Goal: Communication & Community: Answer question/provide support

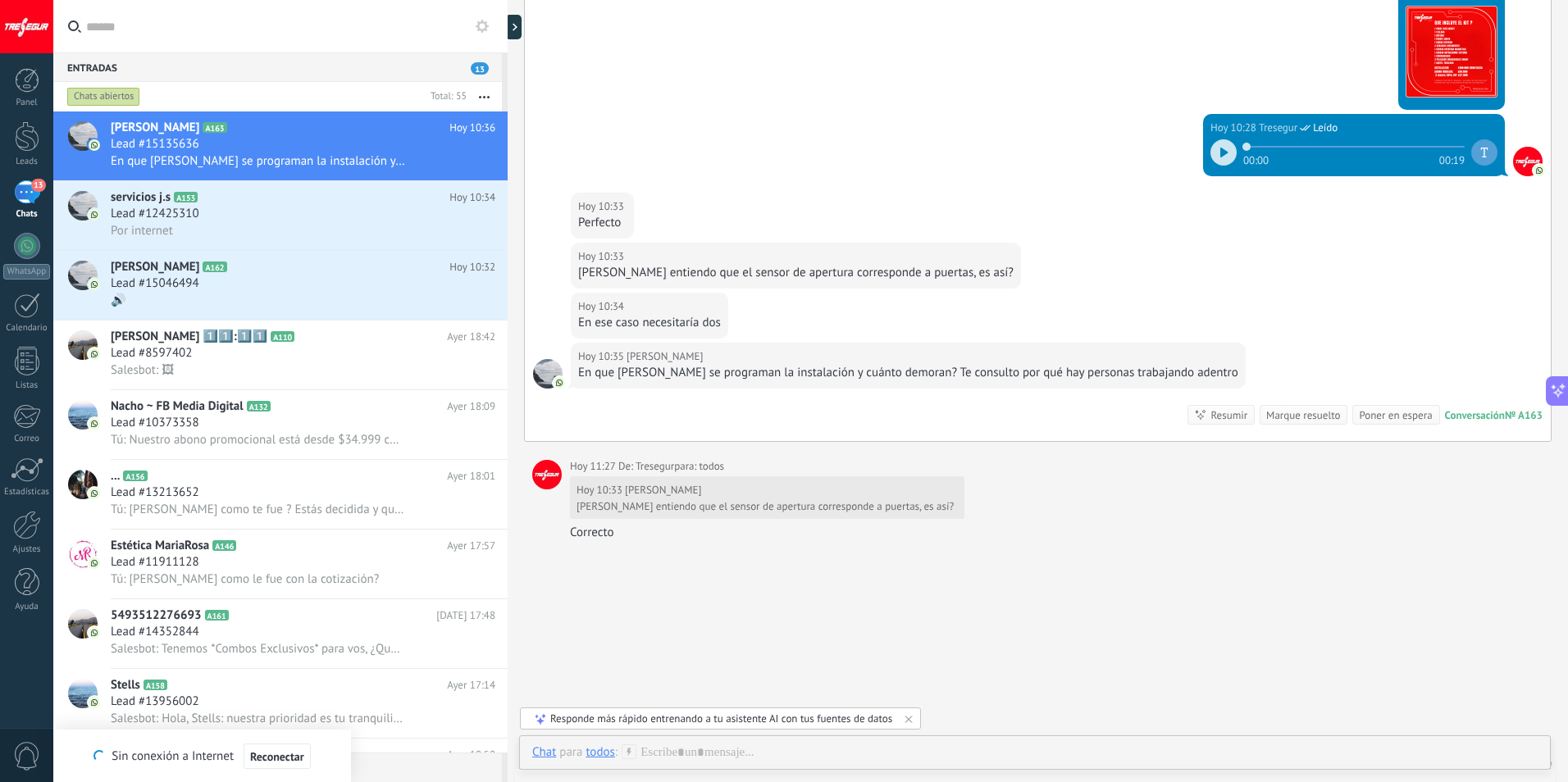
scroll to position [1468, 0]
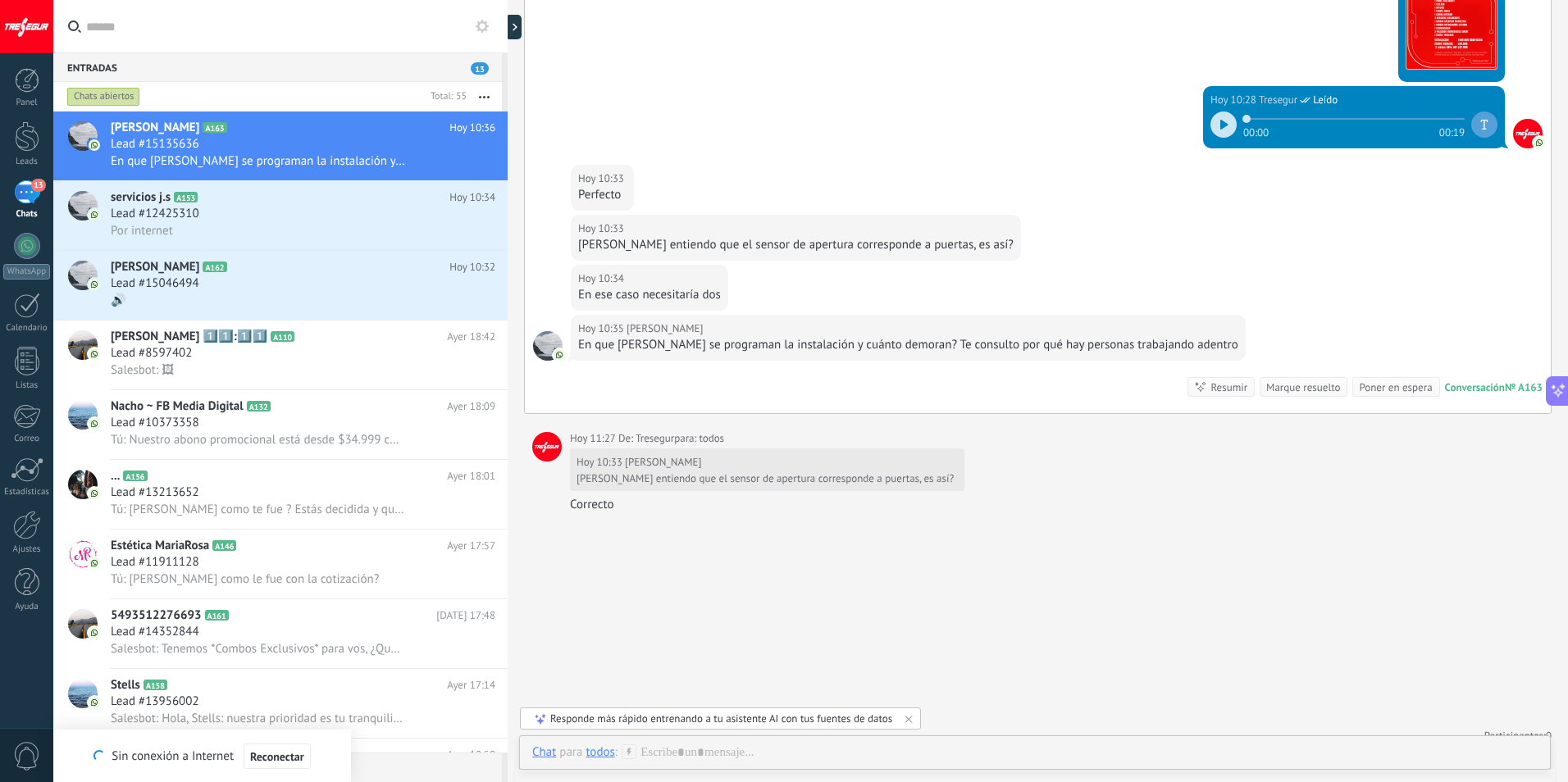
click at [708, 279] on div "Hoy 10:34 Sami" at bounding box center [649, 279] width 142 height 17
click at [706, 292] on div "En ese caso necesitaría dos" at bounding box center [649, 295] width 142 height 17
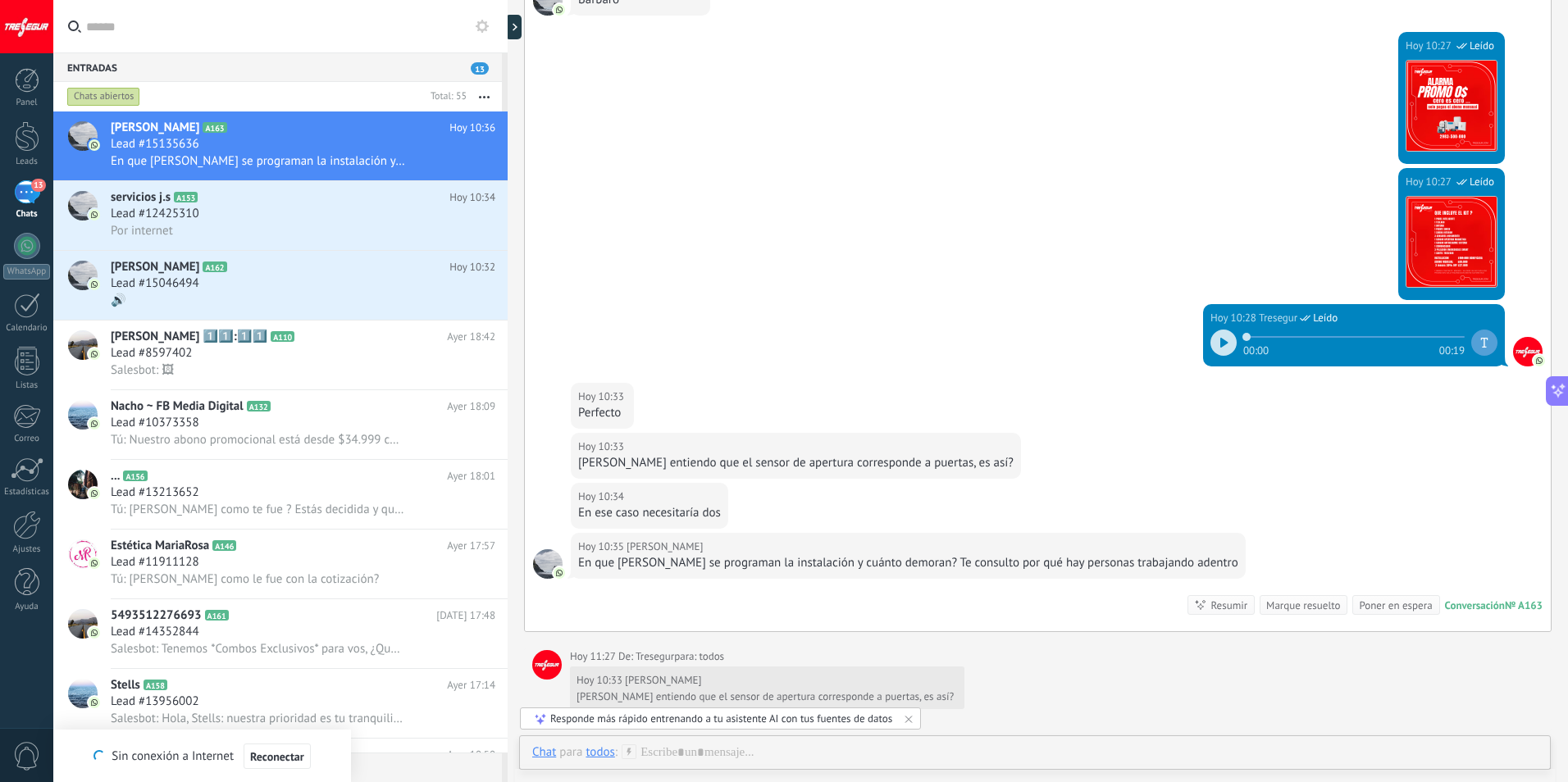
scroll to position [1387, 0]
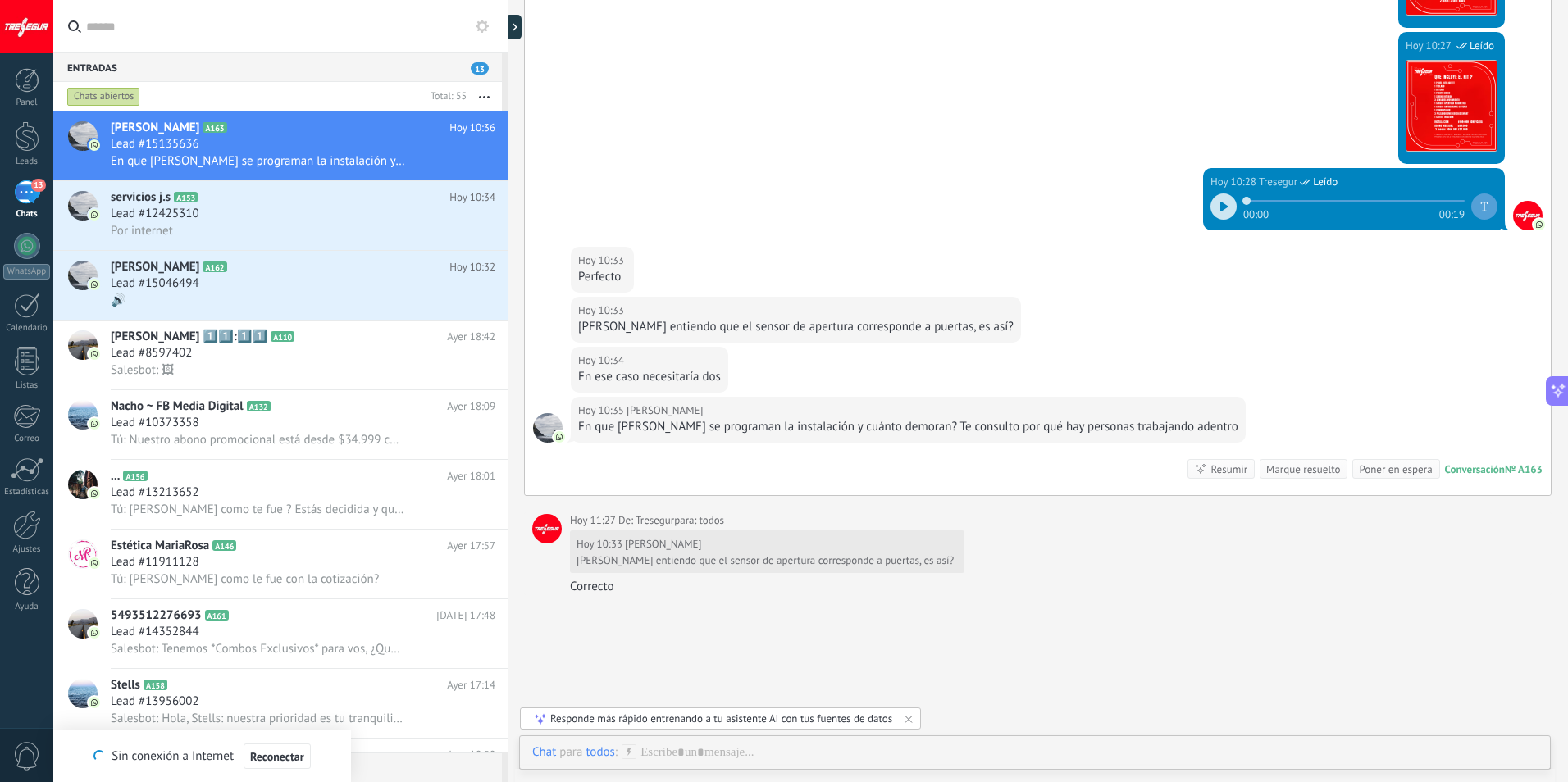
drag, startPoint x: 687, startPoint y: 370, endPoint x: 643, endPoint y: 369, distance: 44.0
click at [644, 369] on div "En ese caso necesitaría dos" at bounding box center [649, 377] width 142 height 17
click at [643, 369] on div "En ese caso necesitaría dos" at bounding box center [649, 377] width 142 height 17
drag, startPoint x: 643, startPoint y: 369, endPoint x: 781, endPoint y: 369, distance: 138.0
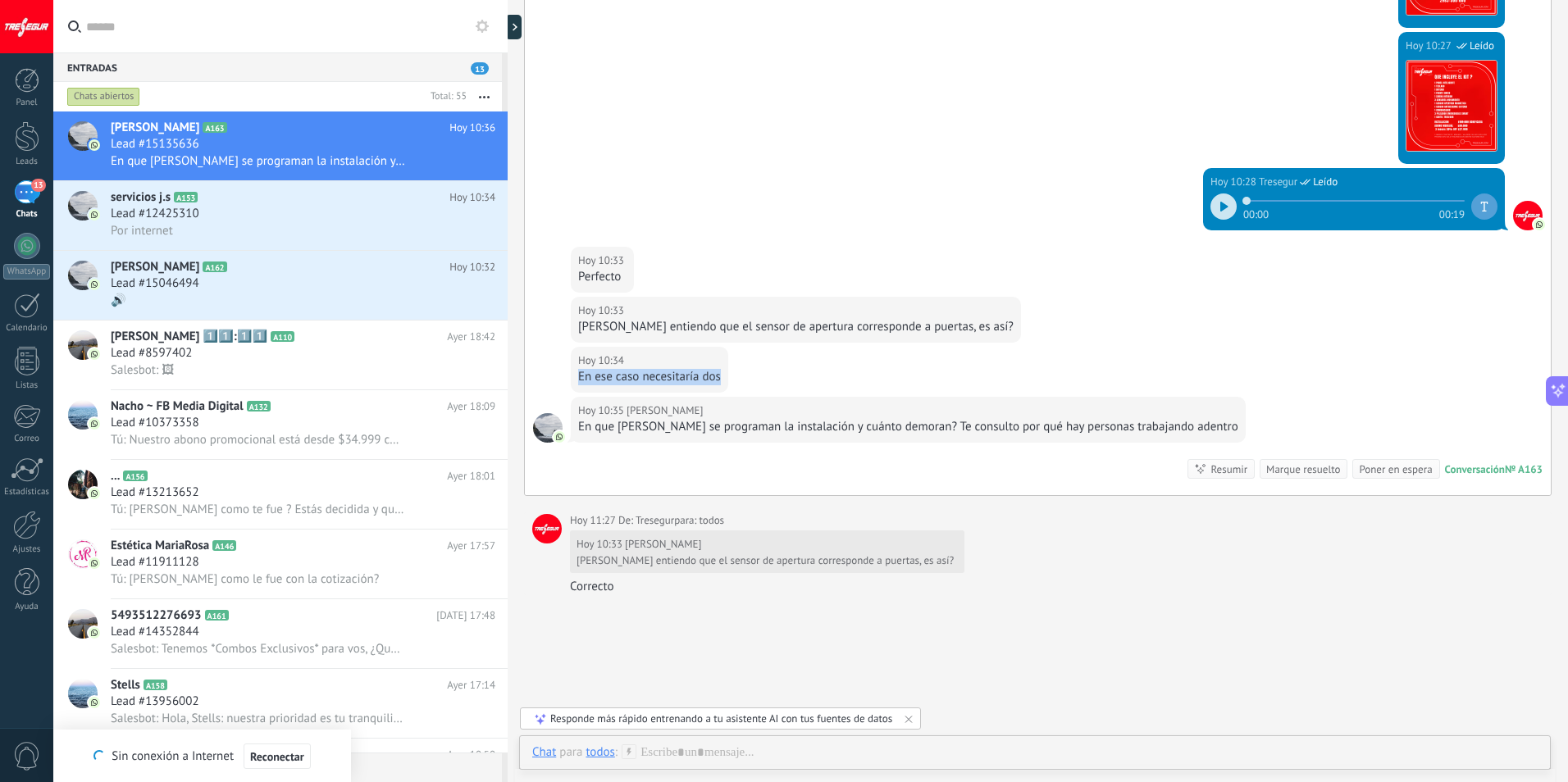
click at [781, 369] on div "Hoy 10:34 Sami En ese caso necesitaría dos" at bounding box center [1038, 371] width 1027 height 50
click at [717, 367] on div "Hoy 10:34 Sami" at bounding box center [649, 361] width 142 height 17
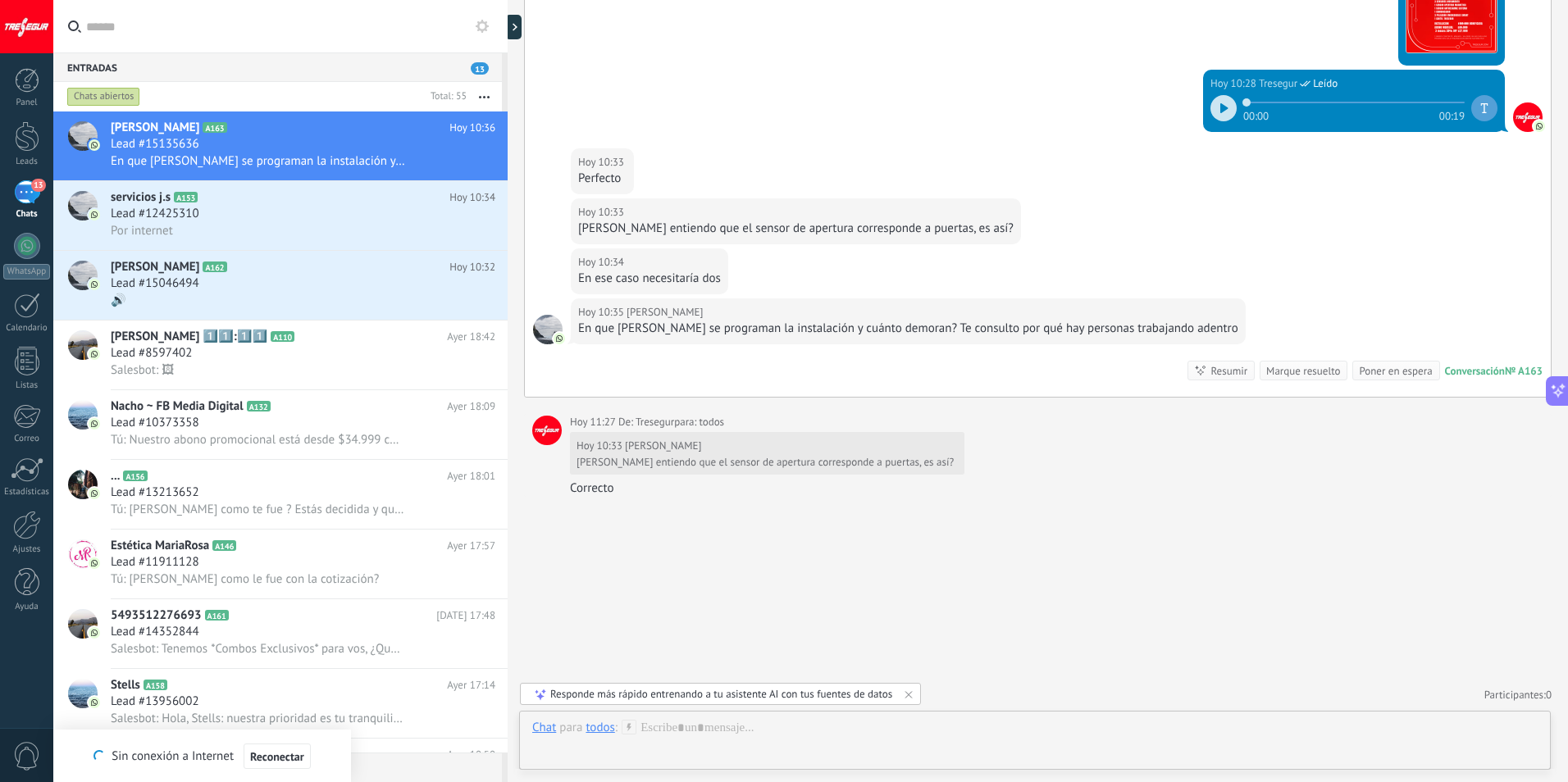
scroll to position [1486, 0]
click at [696, 730] on div at bounding box center [1035, 745] width 1006 height 50
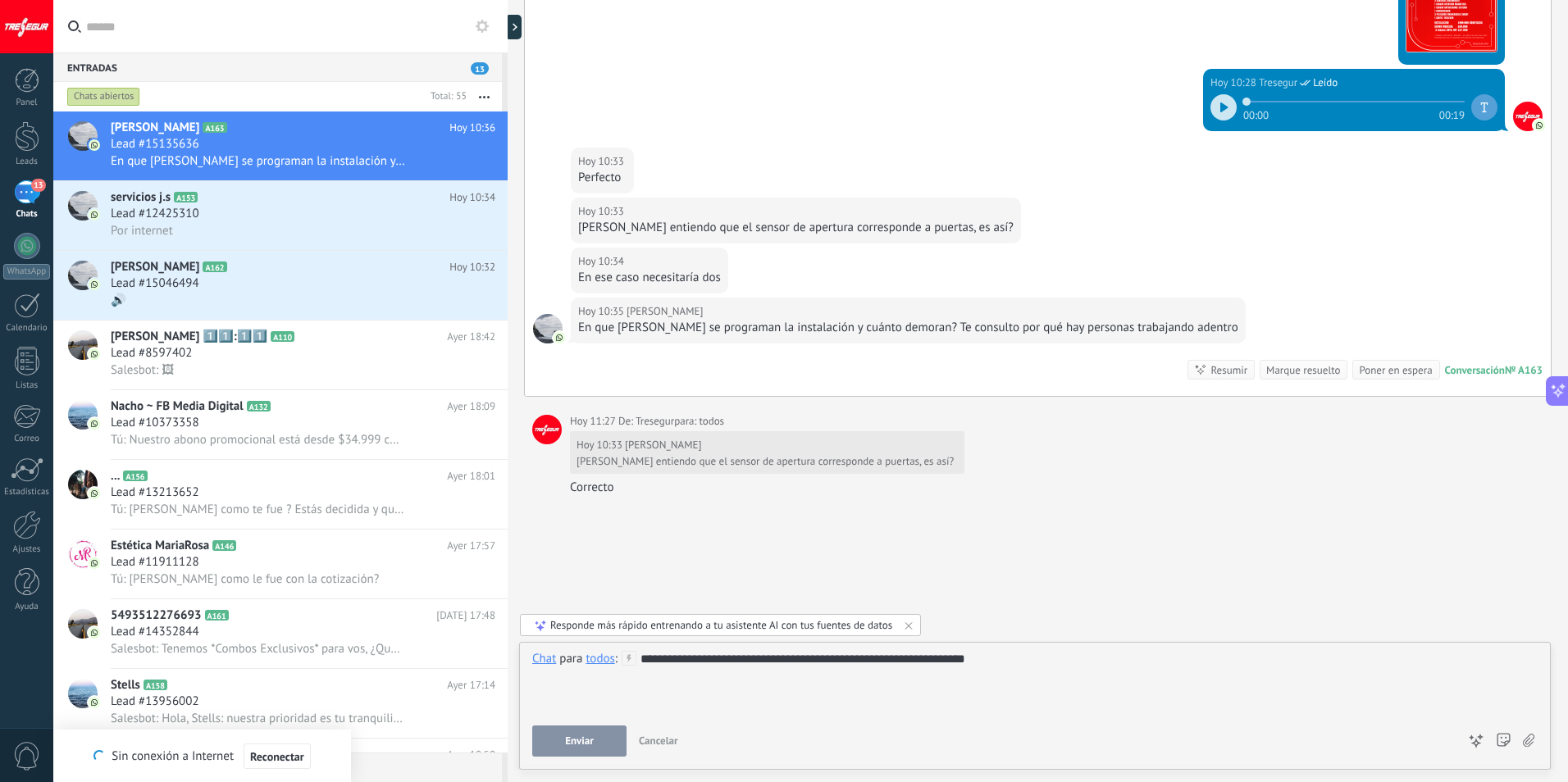
click at [1013, 666] on div "**********" at bounding box center [1035, 682] width 1006 height 63
click at [582, 737] on span "Enviar" at bounding box center [579, 742] width 29 height 11
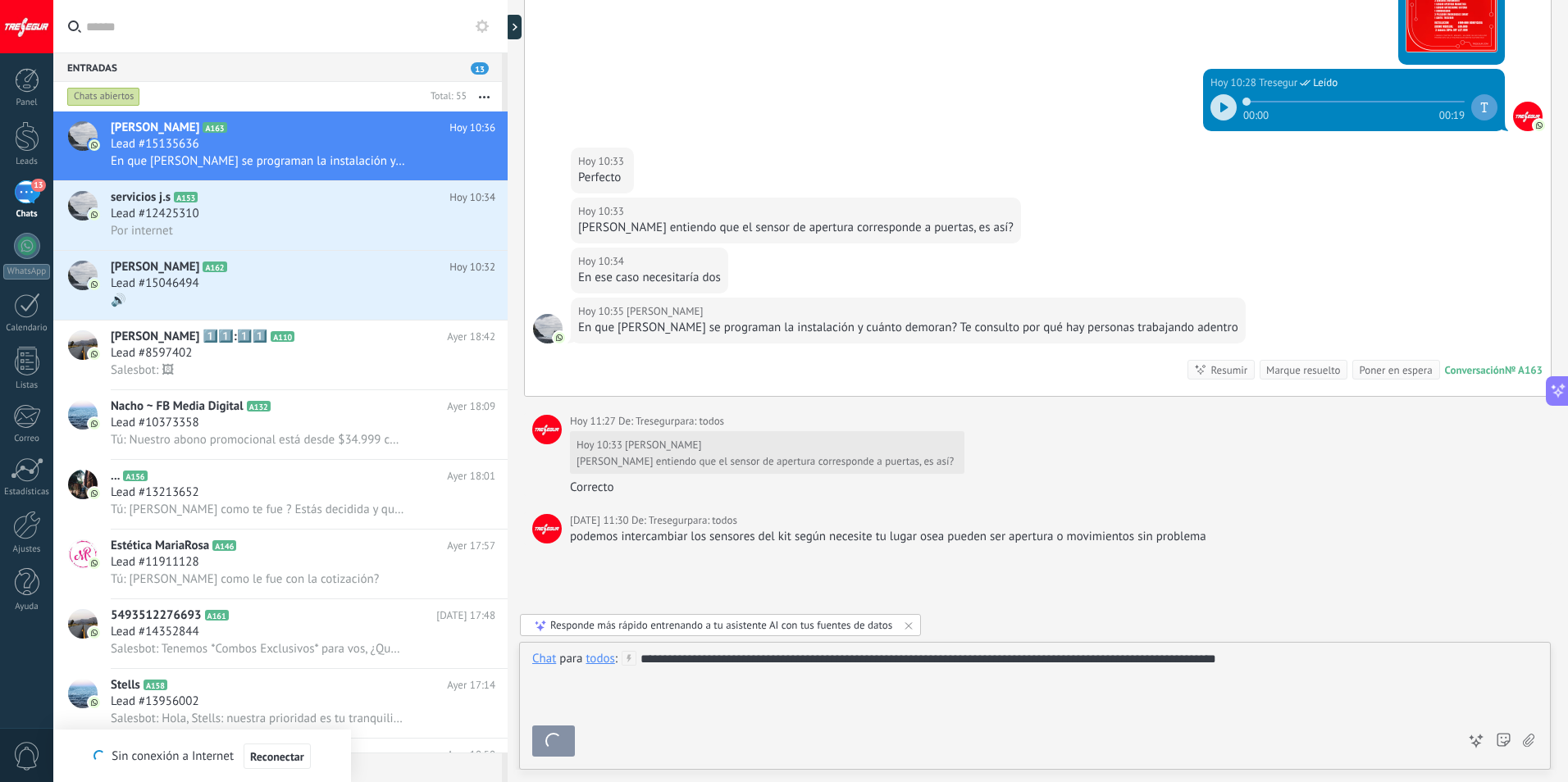
scroll to position [1535, 0]
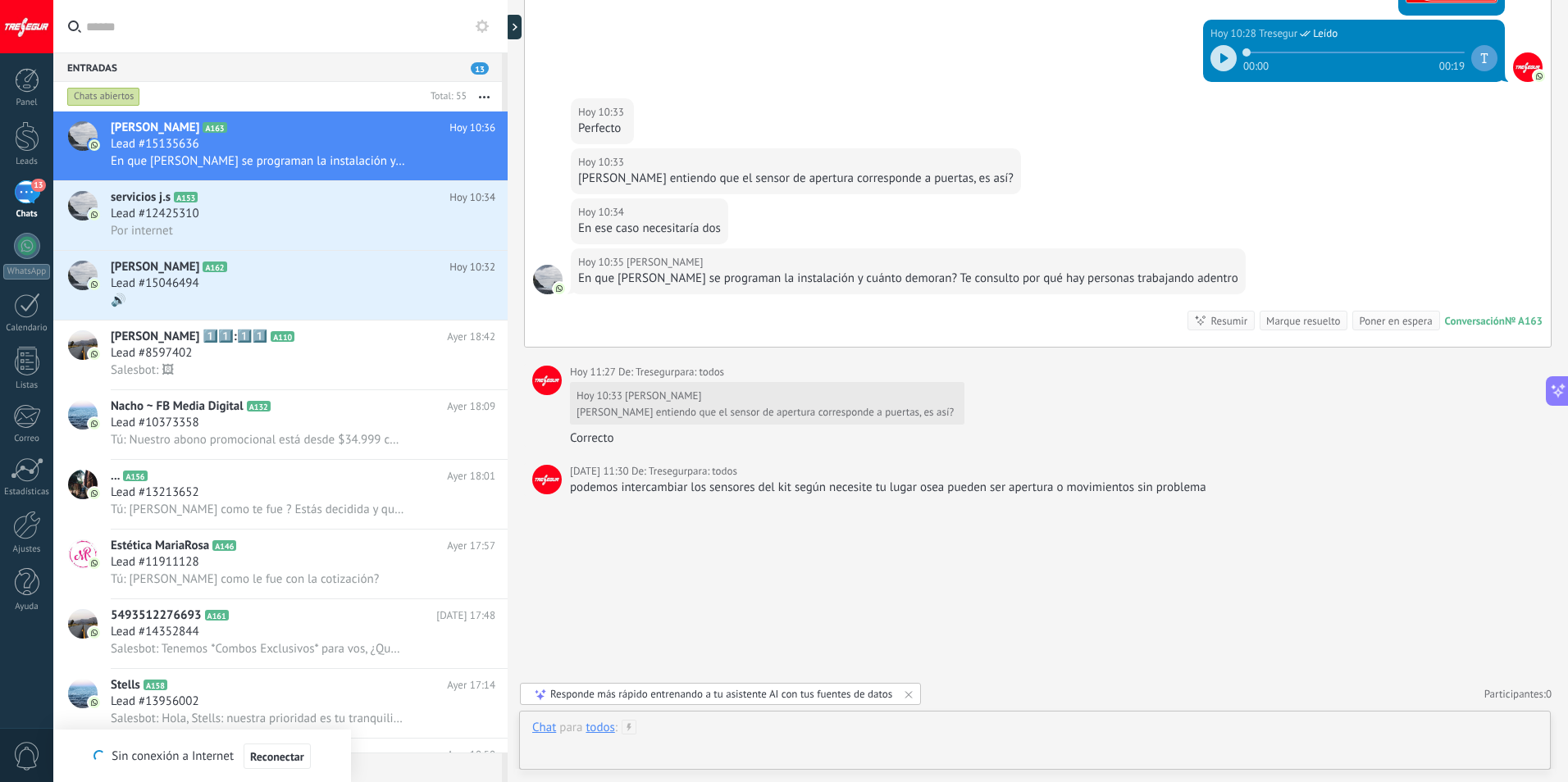
click at [696, 736] on div at bounding box center [1035, 745] width 1006 height 50
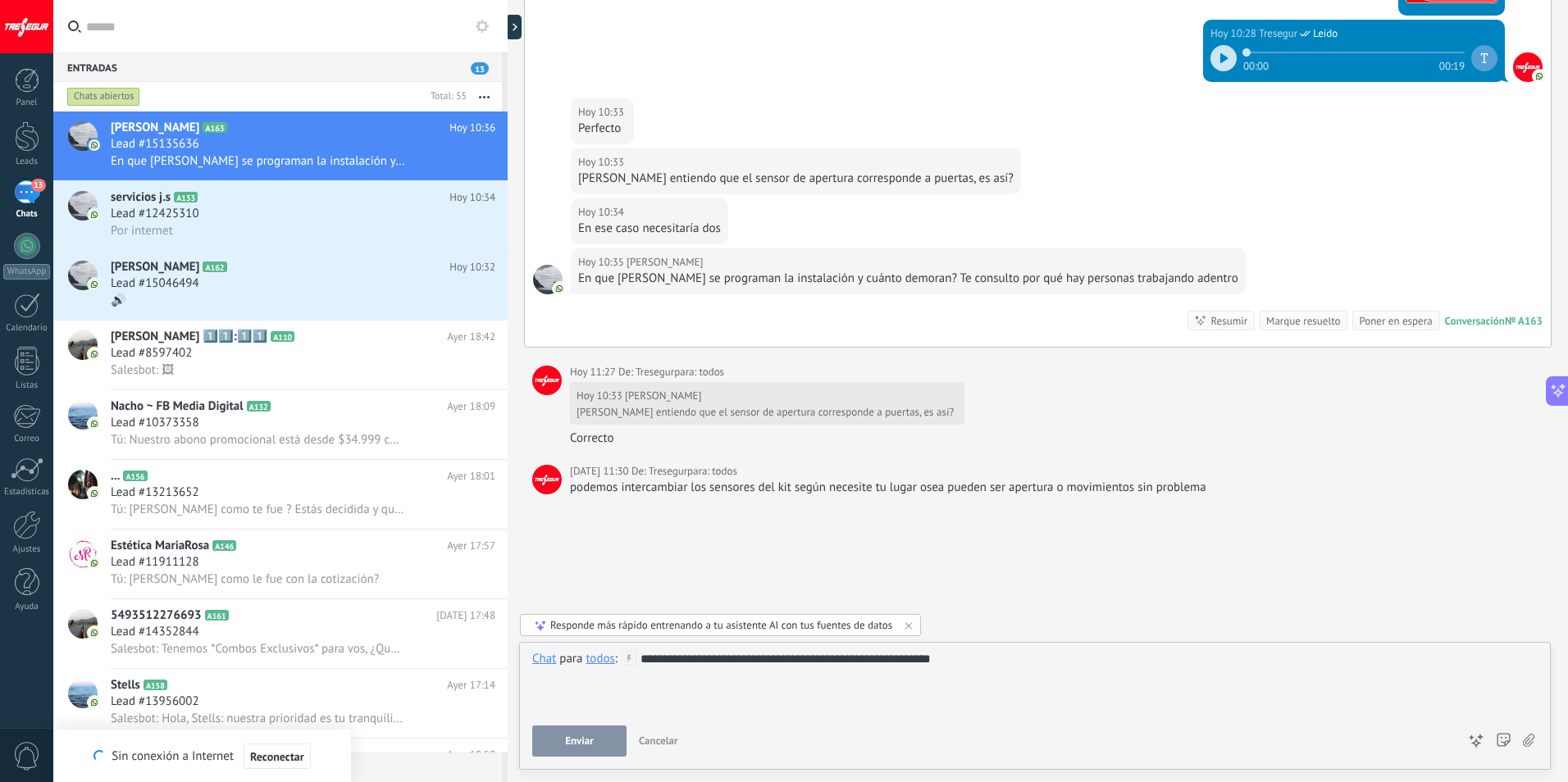
click at [979, 657] on div "**********" at bounding box center [1035, 682] width 1006 height 63
click at [582, 737] on span "Enviar" at bounding box center [579, 742] width 29 height 11
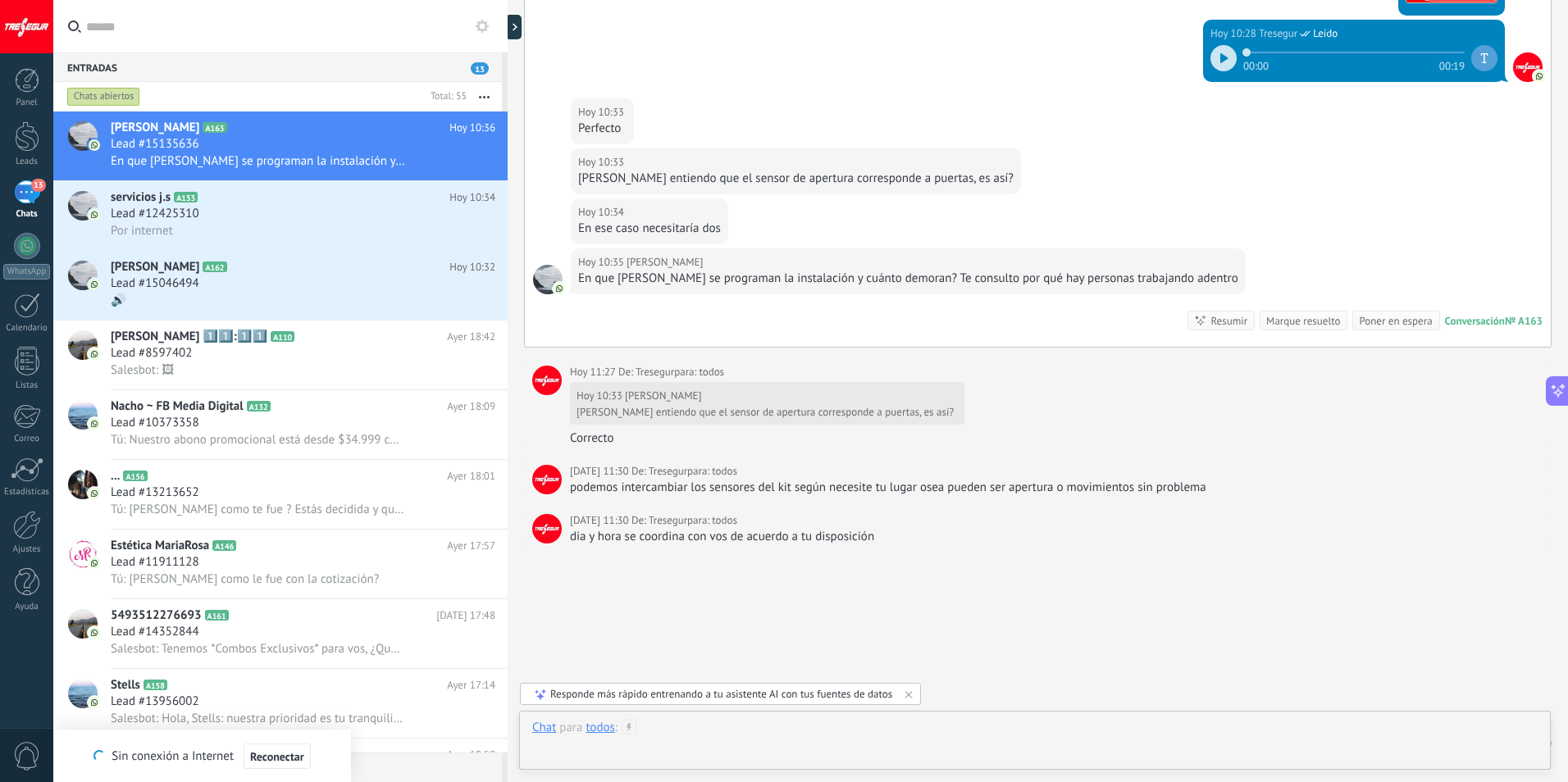
click at [661, 730] on div at bounding box center [1035, 745] width 1006 height 50
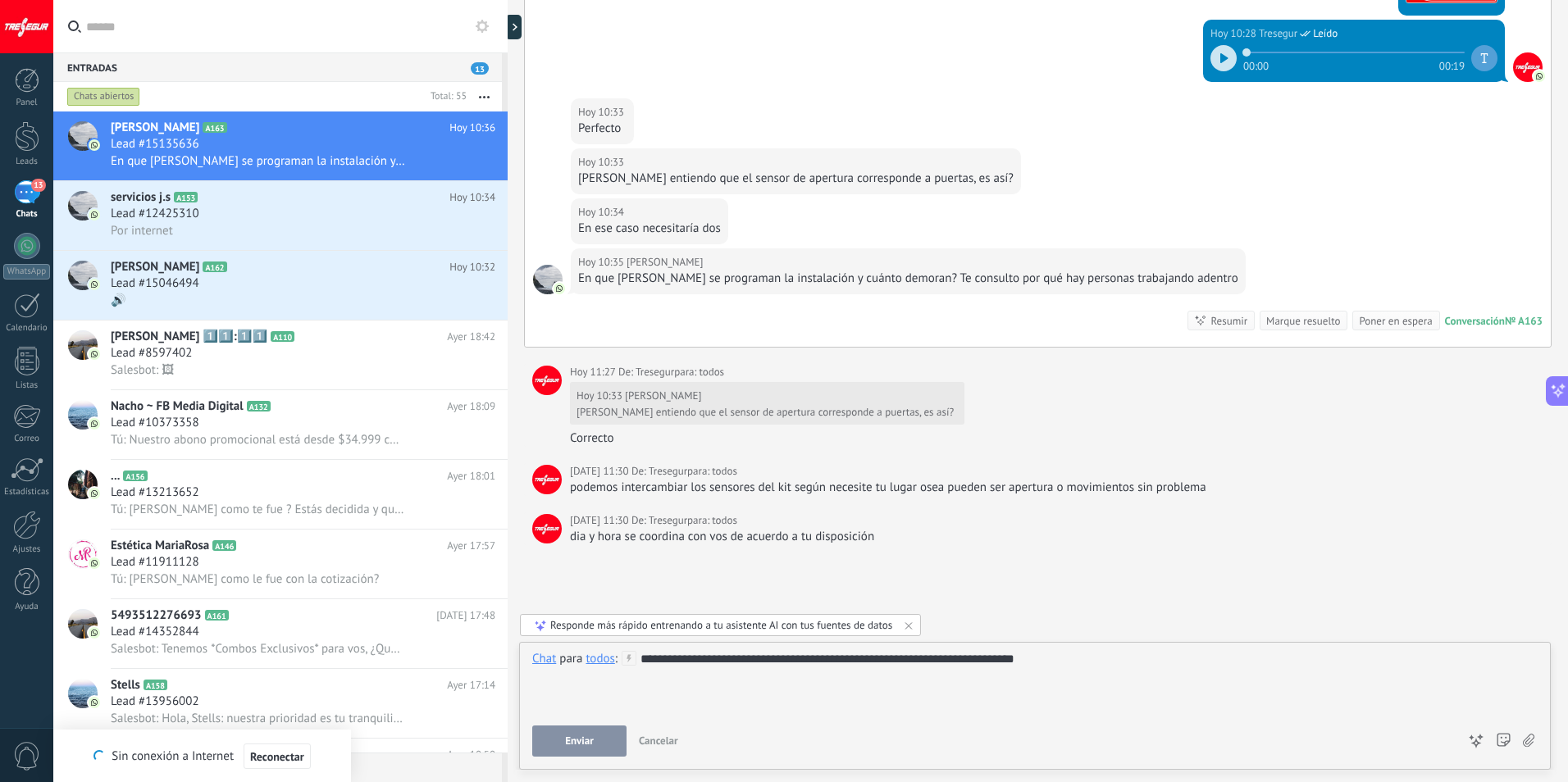
click at [583, 739] on span "Enviar" at bounding box center [579, 742] width 29 height 11
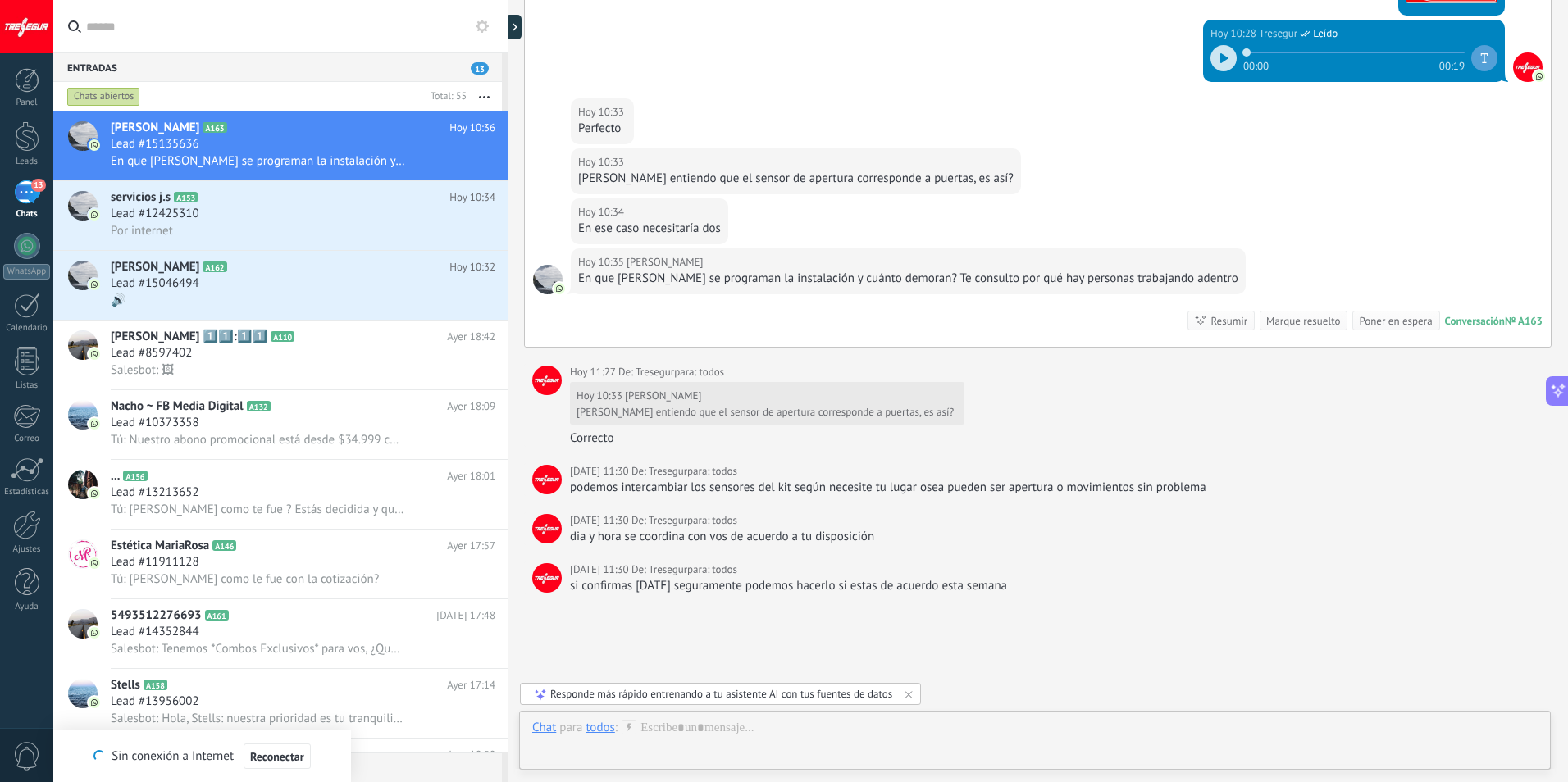
scroll to position [1585, 0]
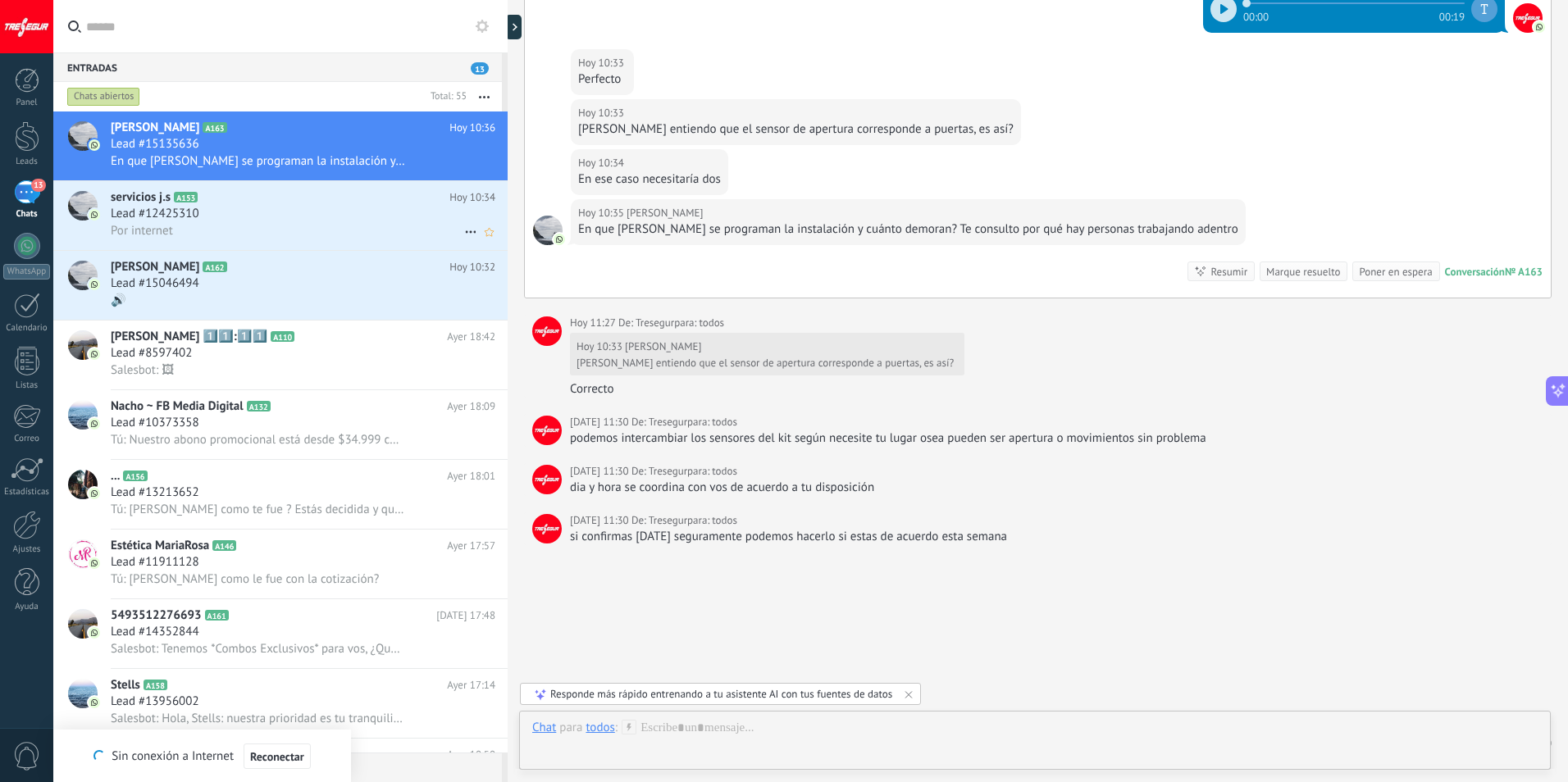
click at [230, 225] on div "Por internet" at bounding box center [303, 230] width 385 height 17
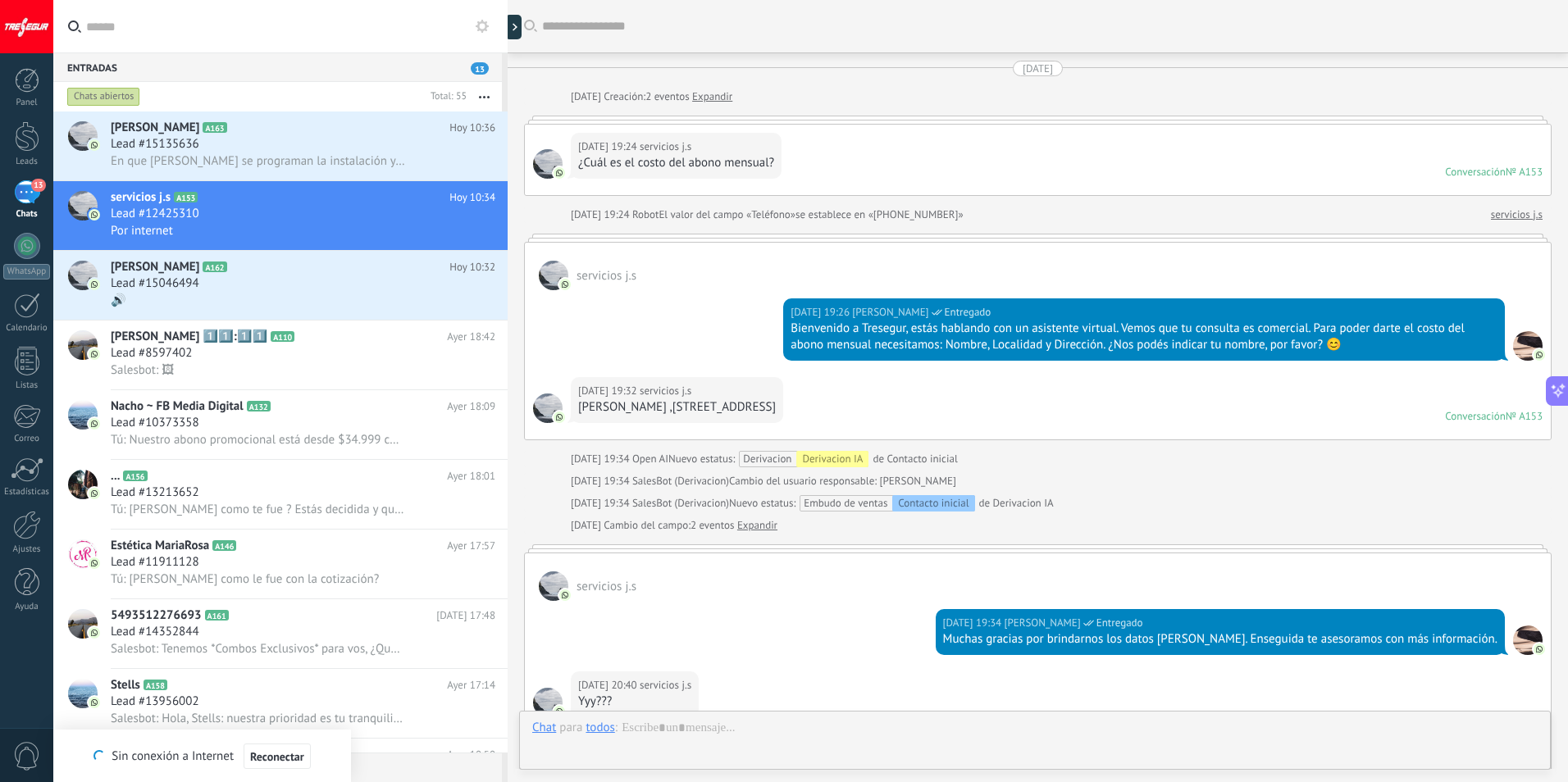
scroll to position [1301, 0]
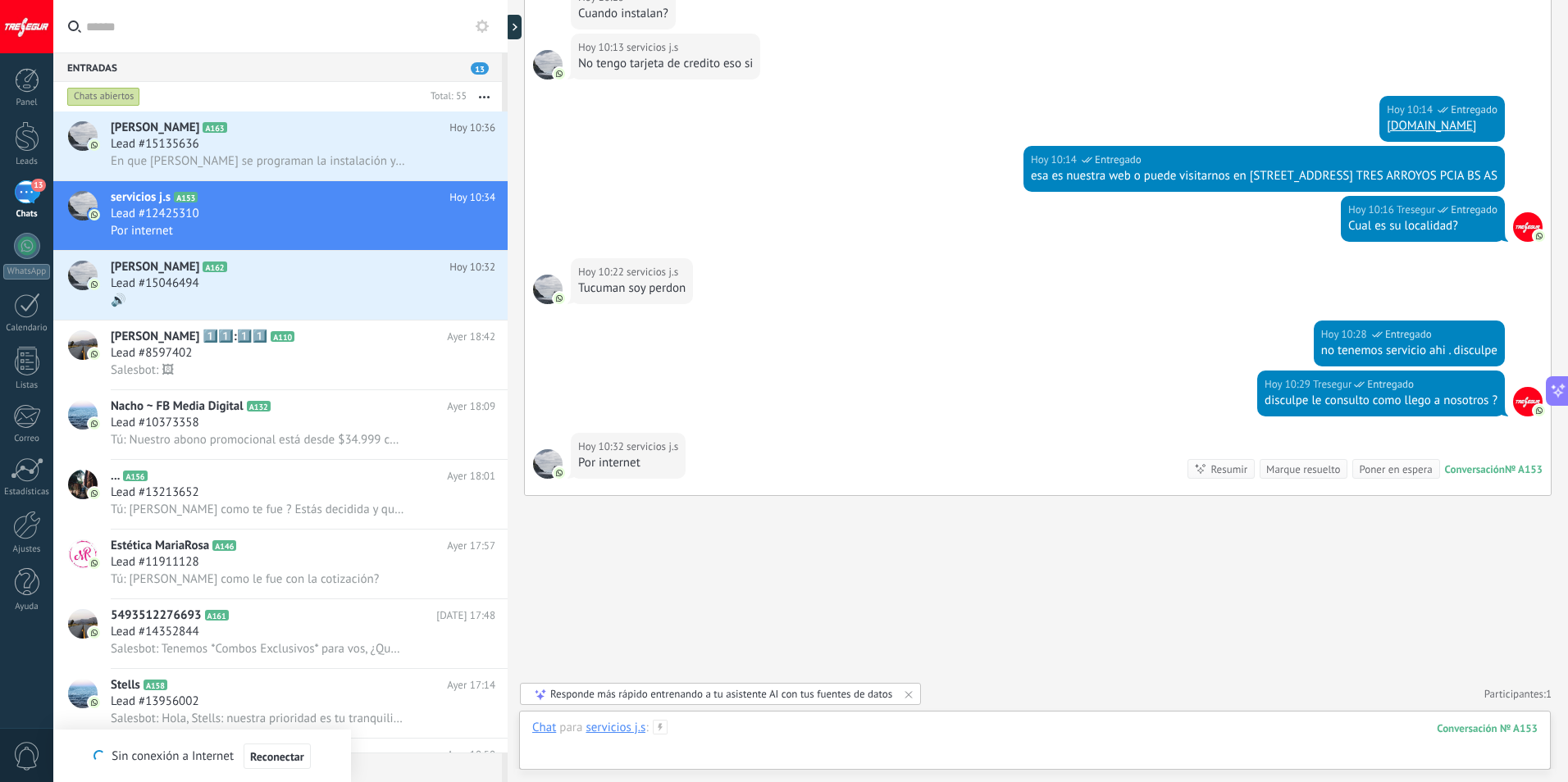
click at [865, 740] on div at bounding box center [1035, 745] width 1006 height 50
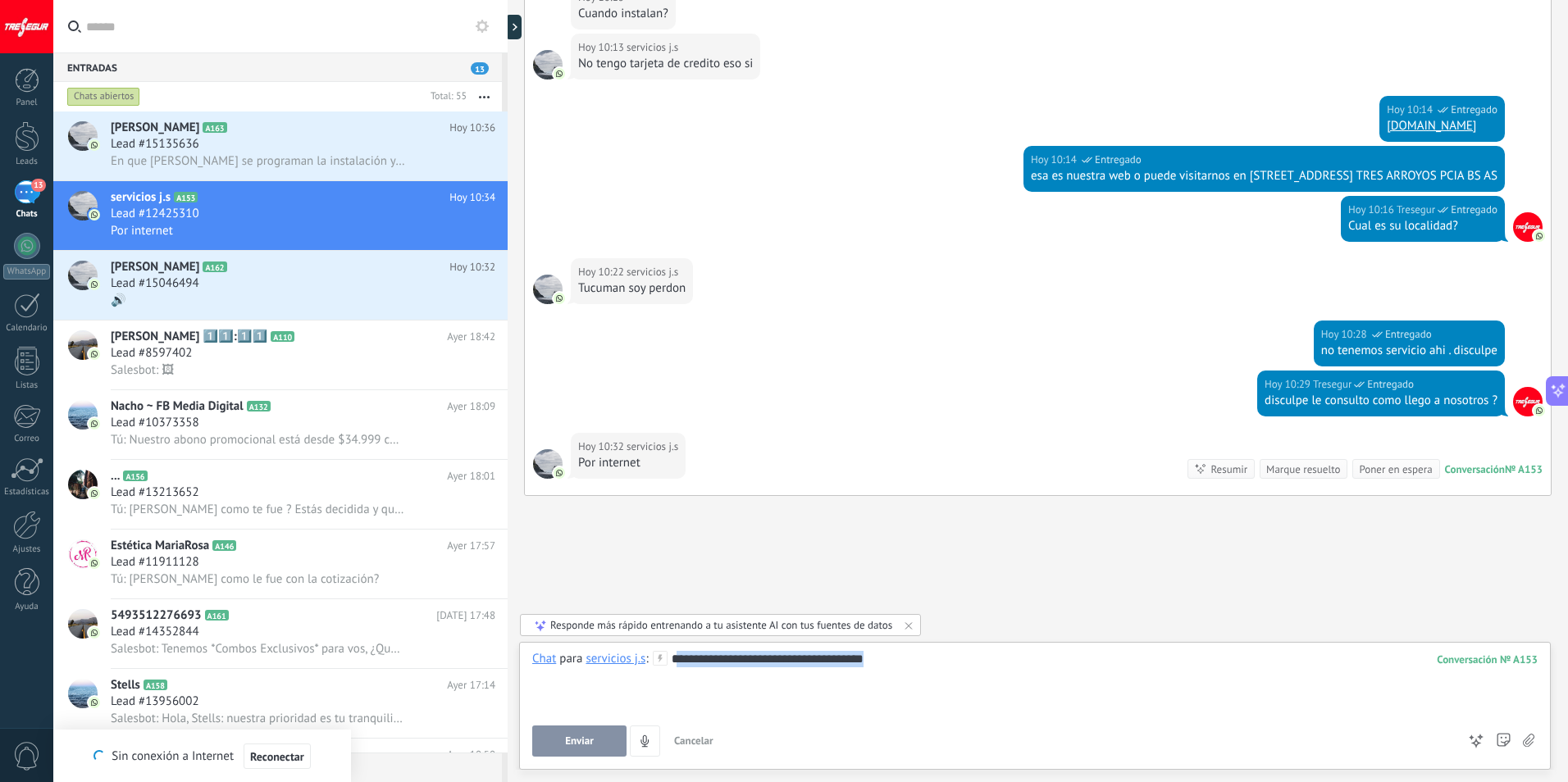
drag, startPoint x: 886, startPoint y: 662, endPoint x: 679, endPoint y: 646, distance: 207.6
click at [679, 646] on div "**********" at bounding box center [1035, 706] width 1032 height 128
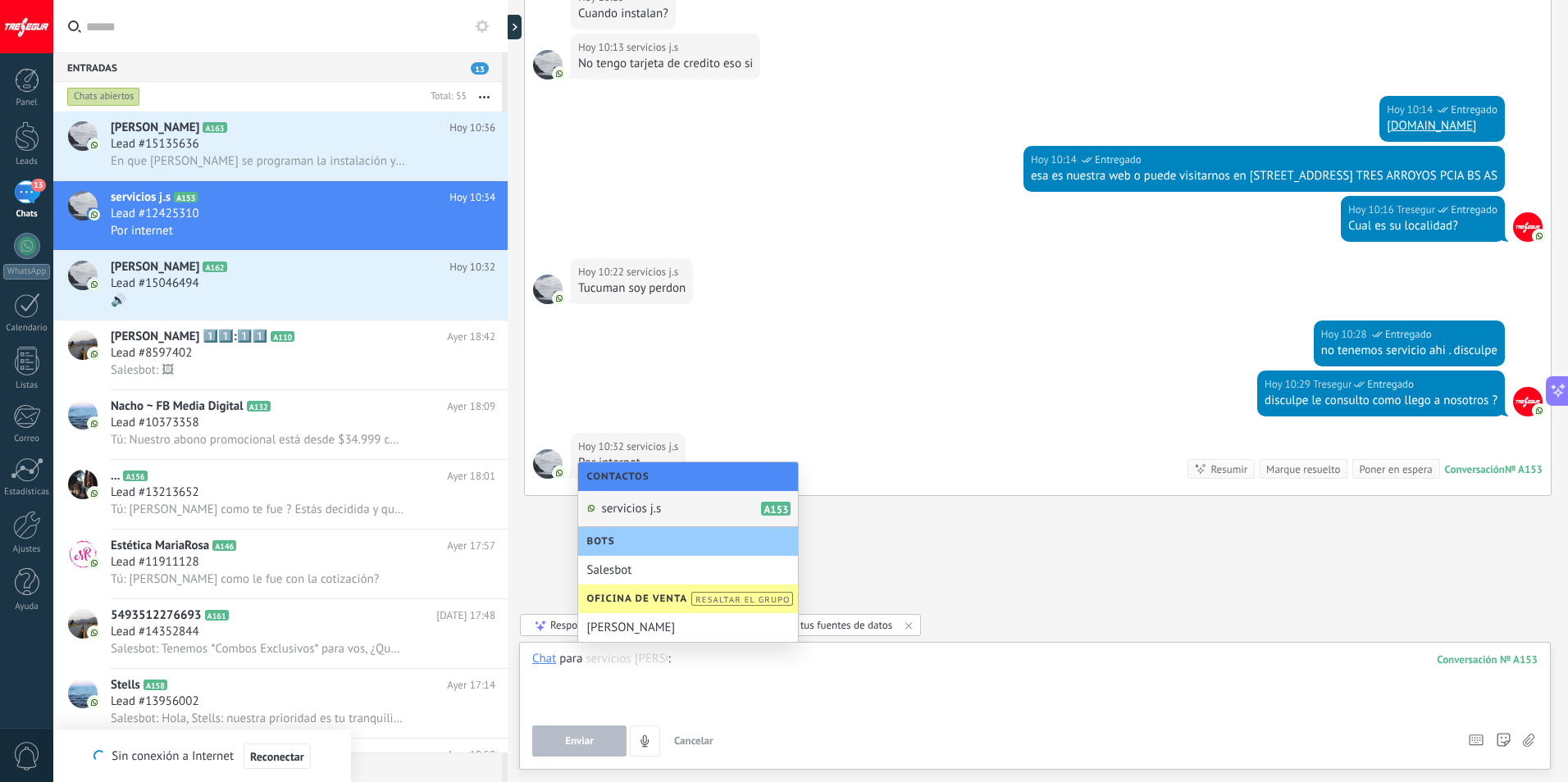
click at [977, 707] on div at bounding box center [1035, 682] width 1006 height 63
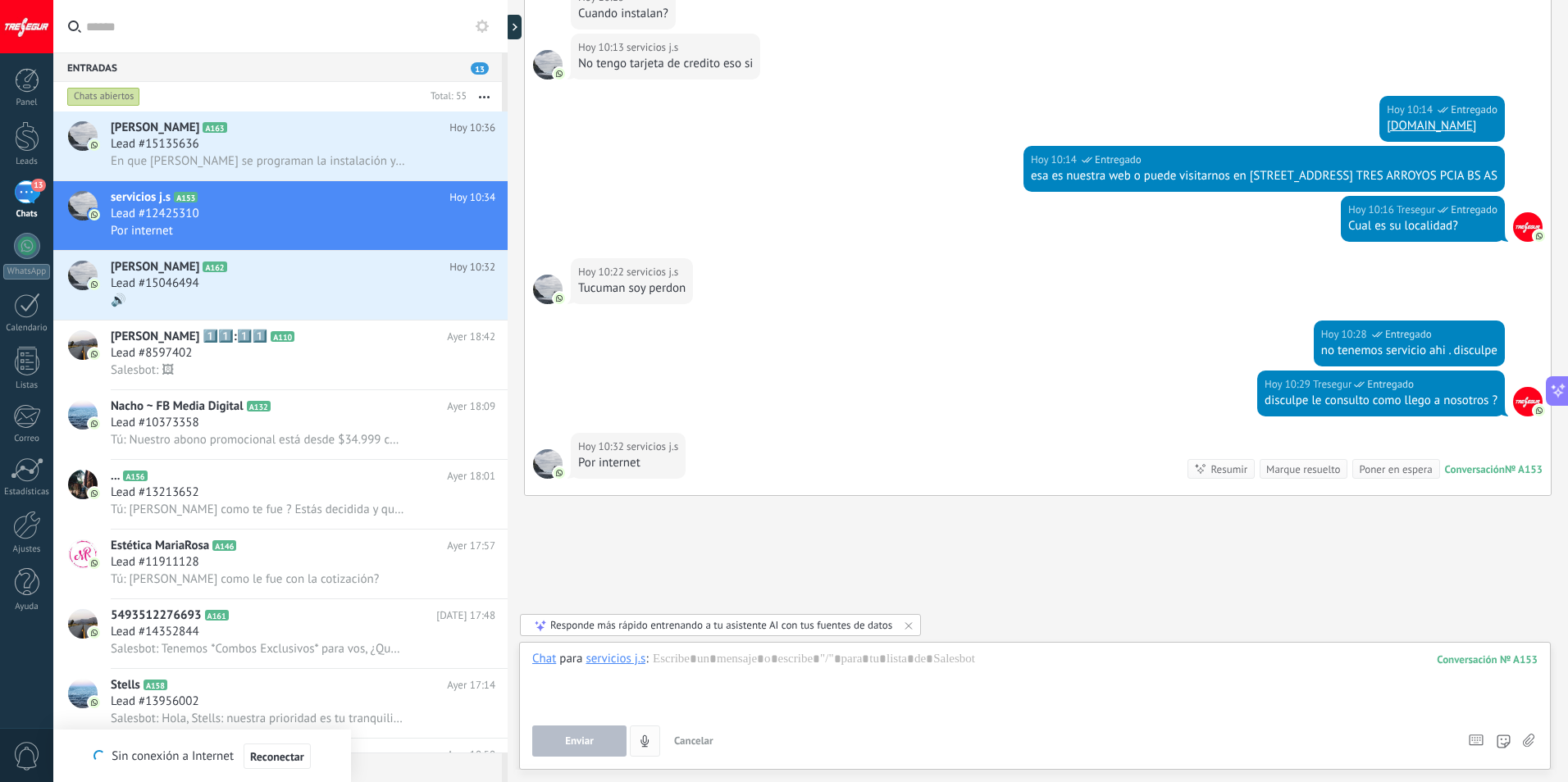
click at [644, 748] on icon "4" at bounding box center [644, 742] width 14 height 14
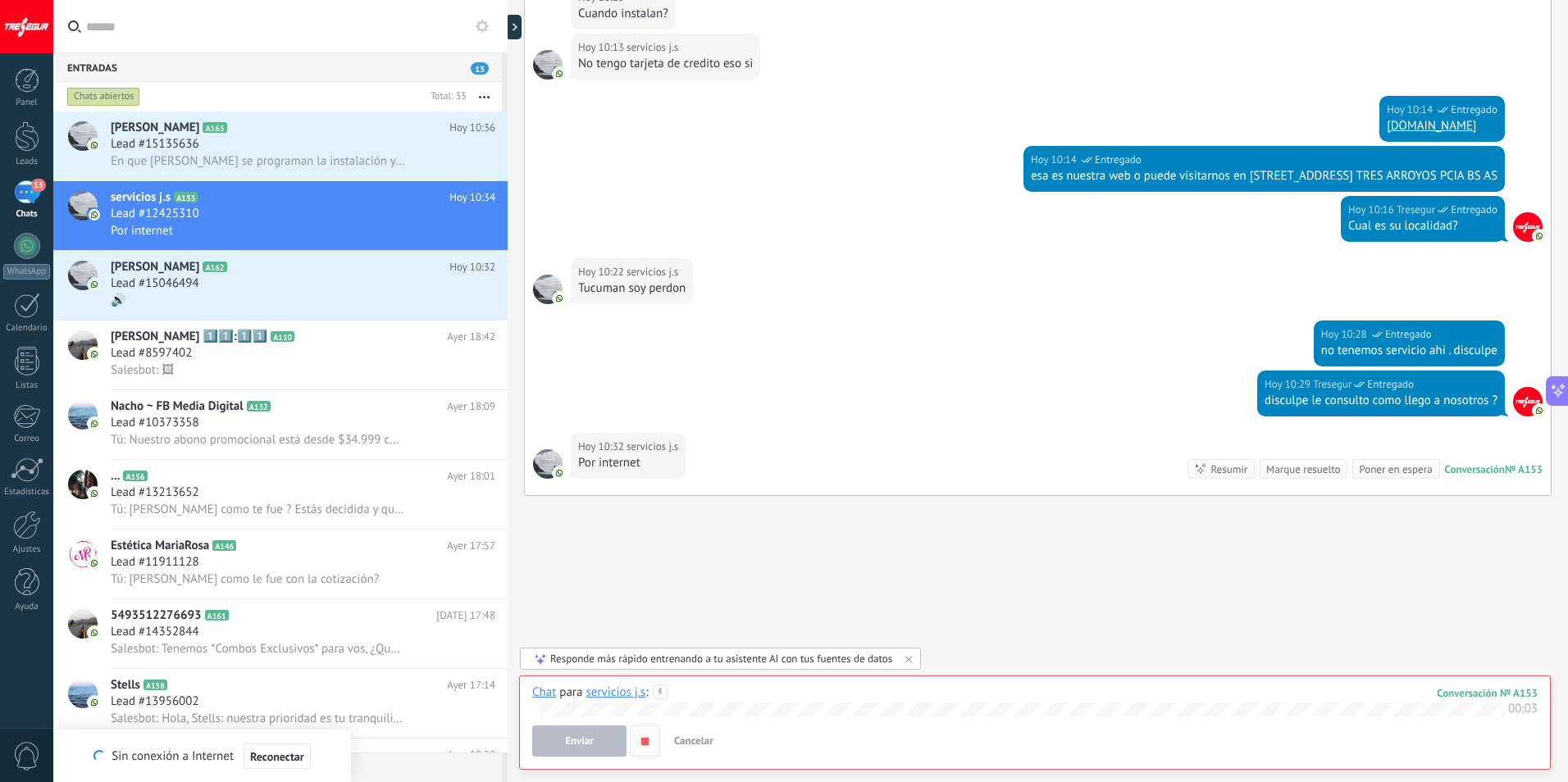
click at [643, 743] on use "button" at bounding box center [645, 741] width 7 height 7
click at [741, 721] on div "Chat para servicios j.s : 153 00:03 Enviar Cancelar Rastrear clics en links ? R…" at bounding box center [1035, 720] width 1006 height 72
click at [741, 707] on wave at bounding box center [1022, 709] width 966 height 14
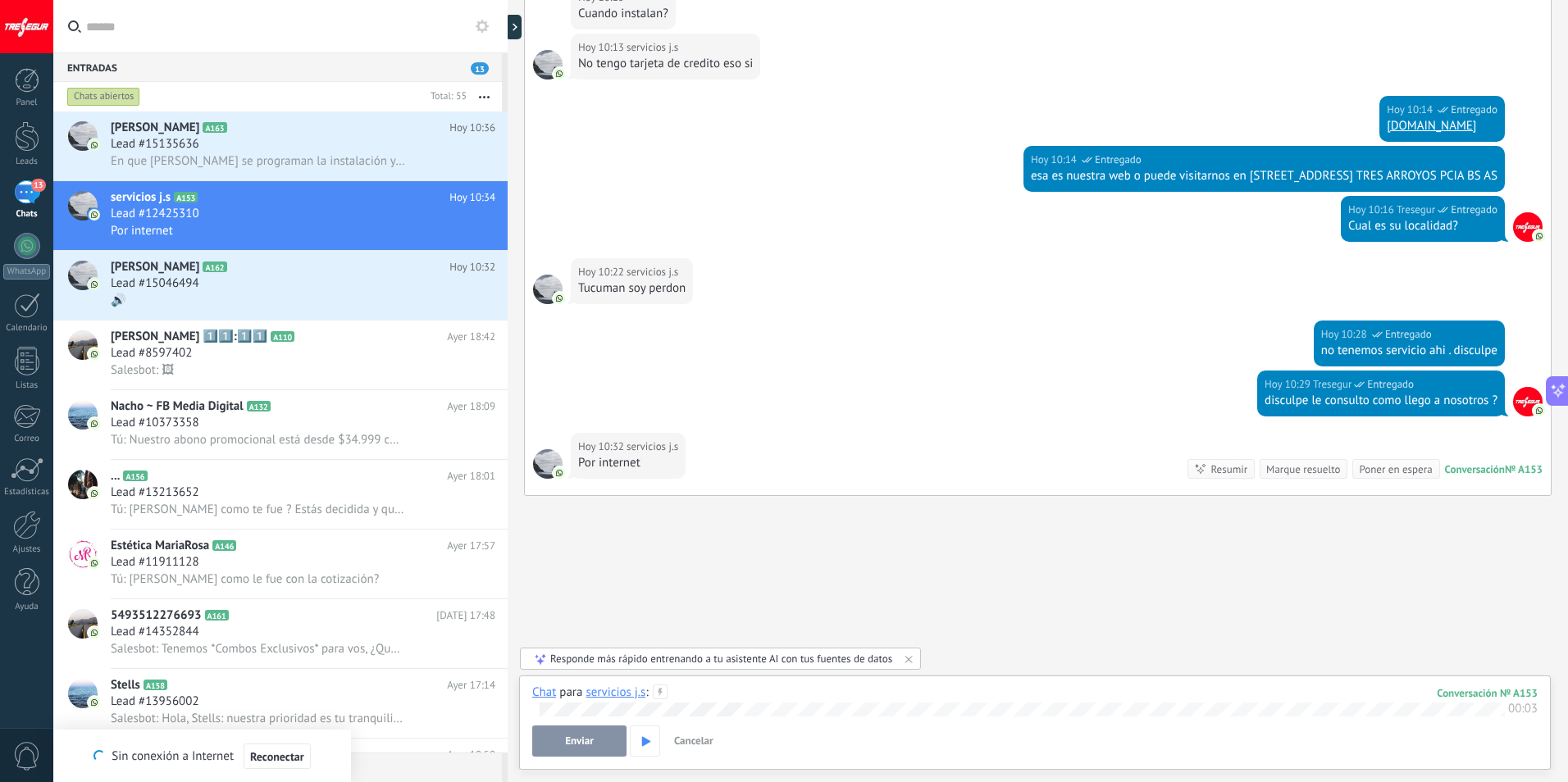
click at [1270, 712] on wave at bounding box center [1022, 709] width 966 height 14
click at [239, 294] on div "🔊" at bounding box center [303, 301] width 385 height 17
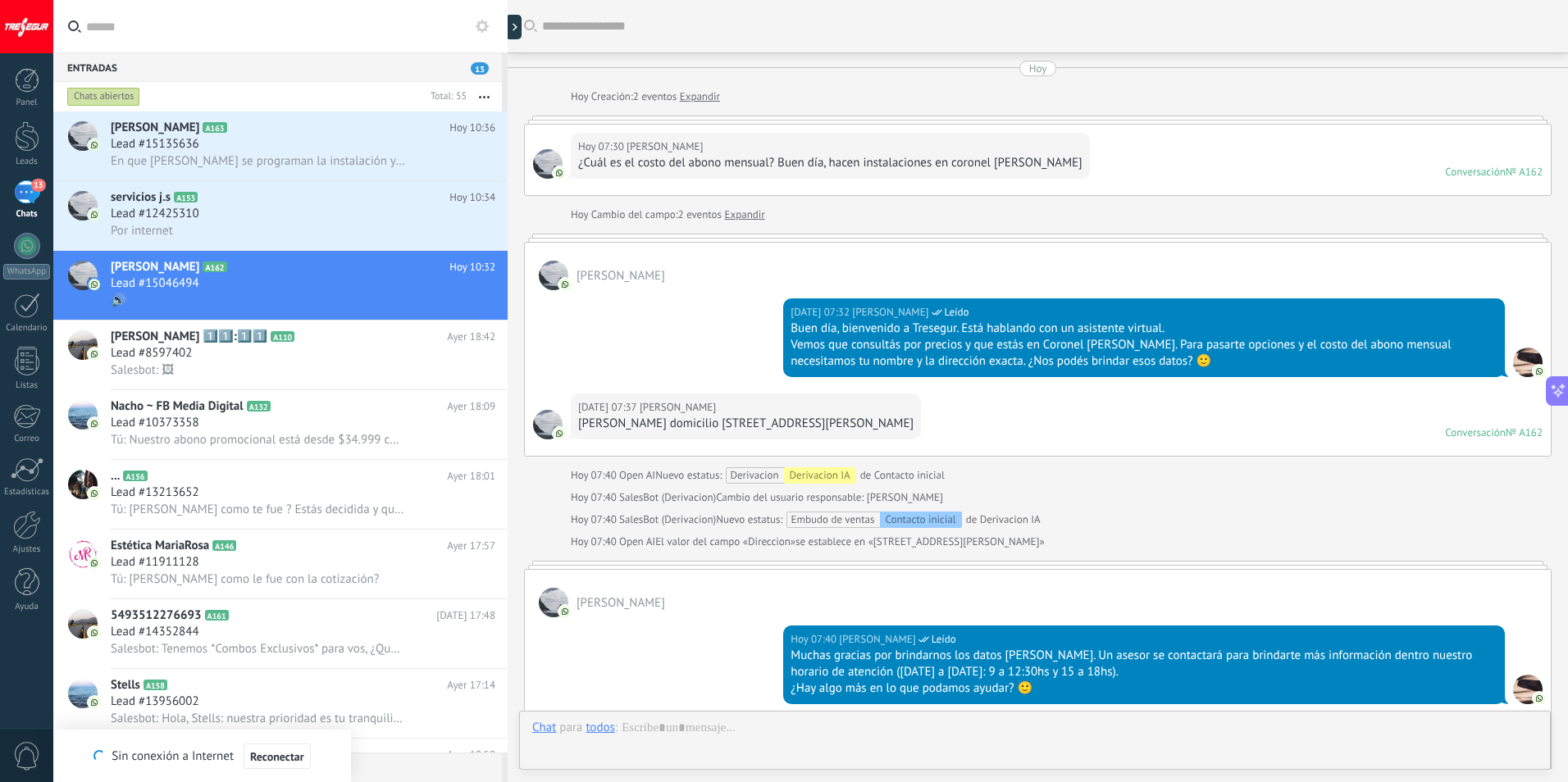
scroll to position [1144, 0]
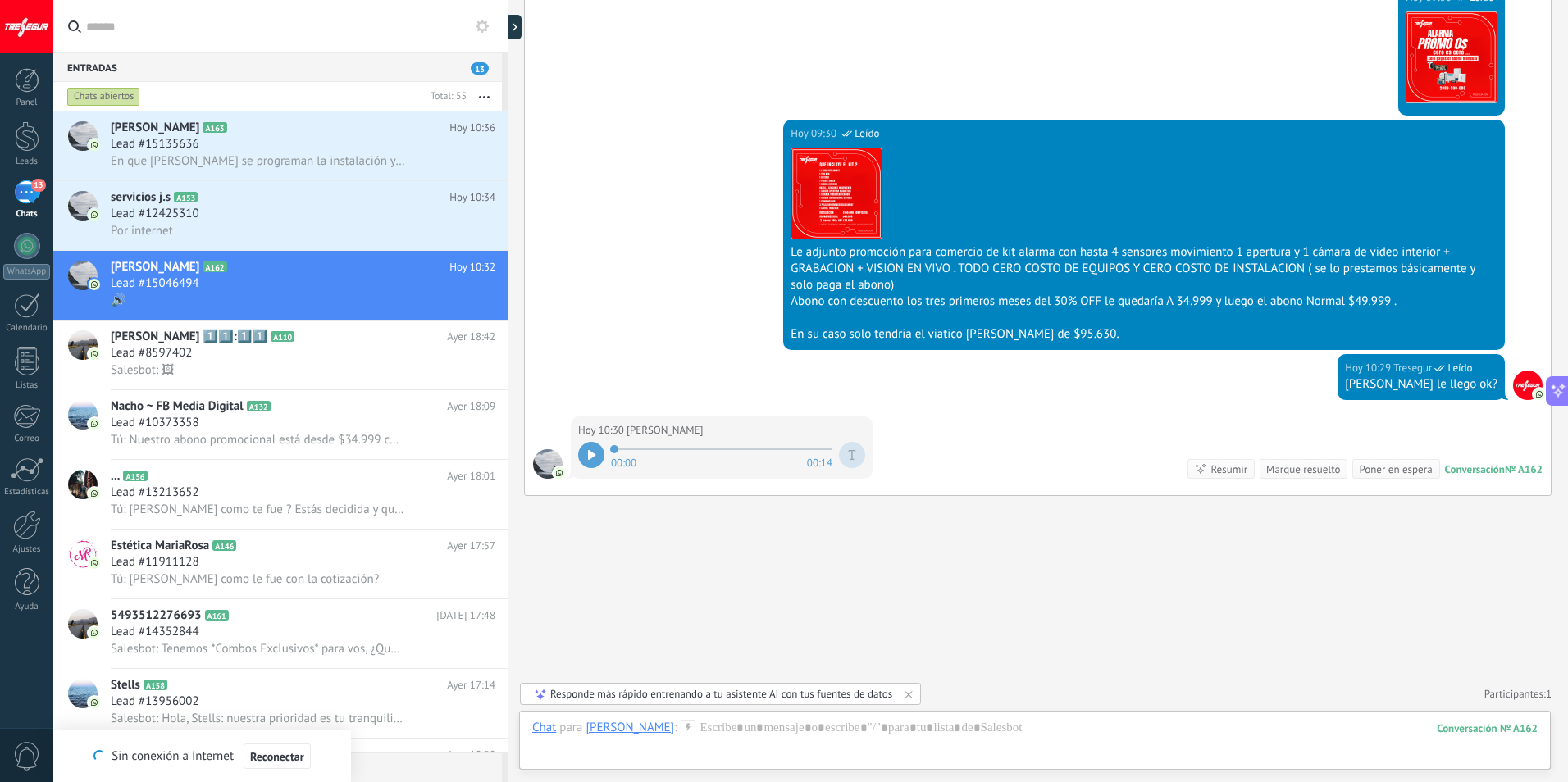
click at [595, 451] on icon at bounding box center [592, 455] width 8 height 10
click at [764, 730] on div at bounding box center [1035, 745] width 1006 height 50
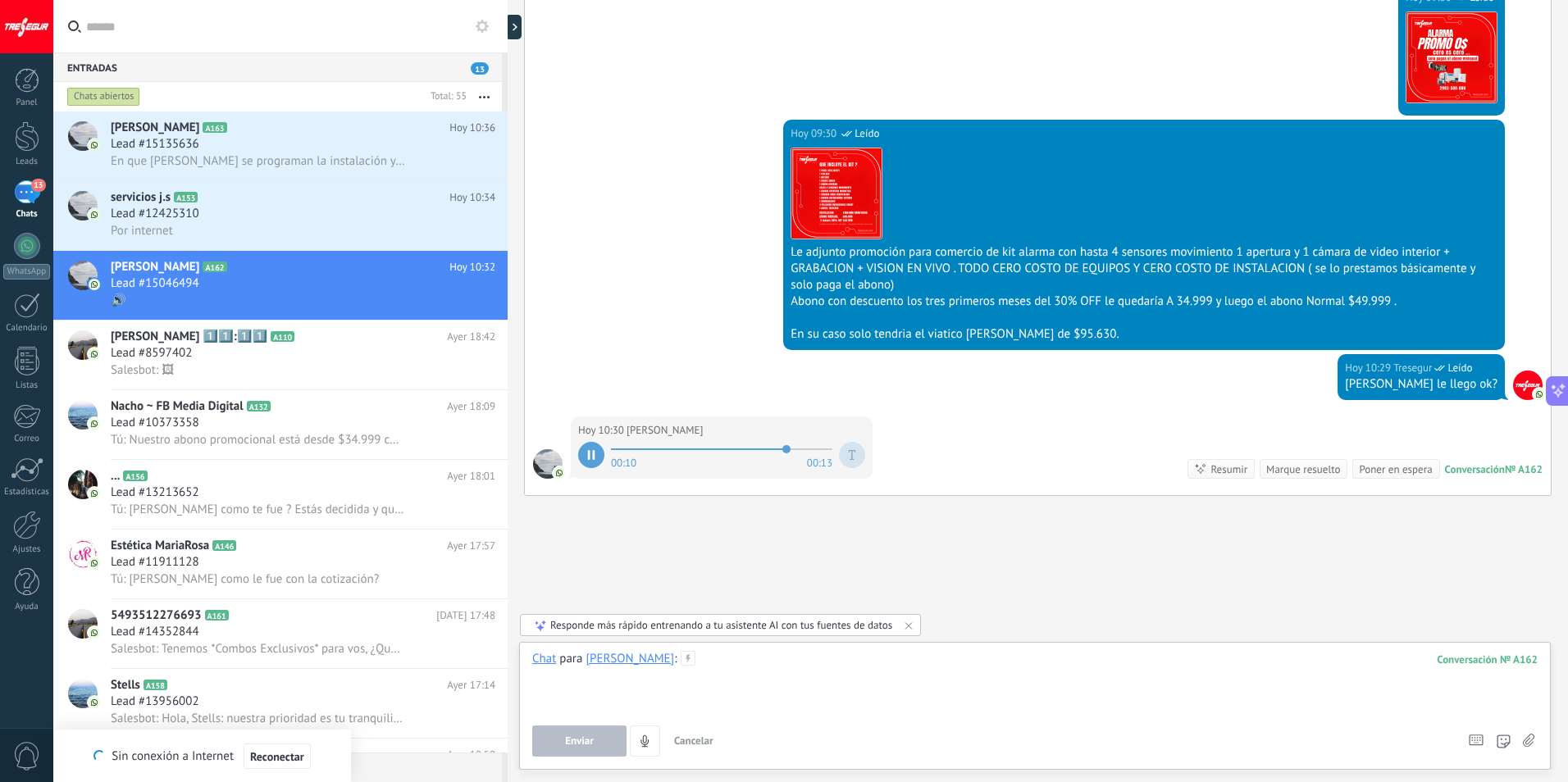
click at [724, 666] on div at bounding box center [1035, 682] width 1006 height 63
click at [1247, 655] on div "**********" at bounding box center [1035, 682] width 1006 height 63
click at [566, 732] on button "Enviar" at bounding box center [579, 741] width 95 height 31
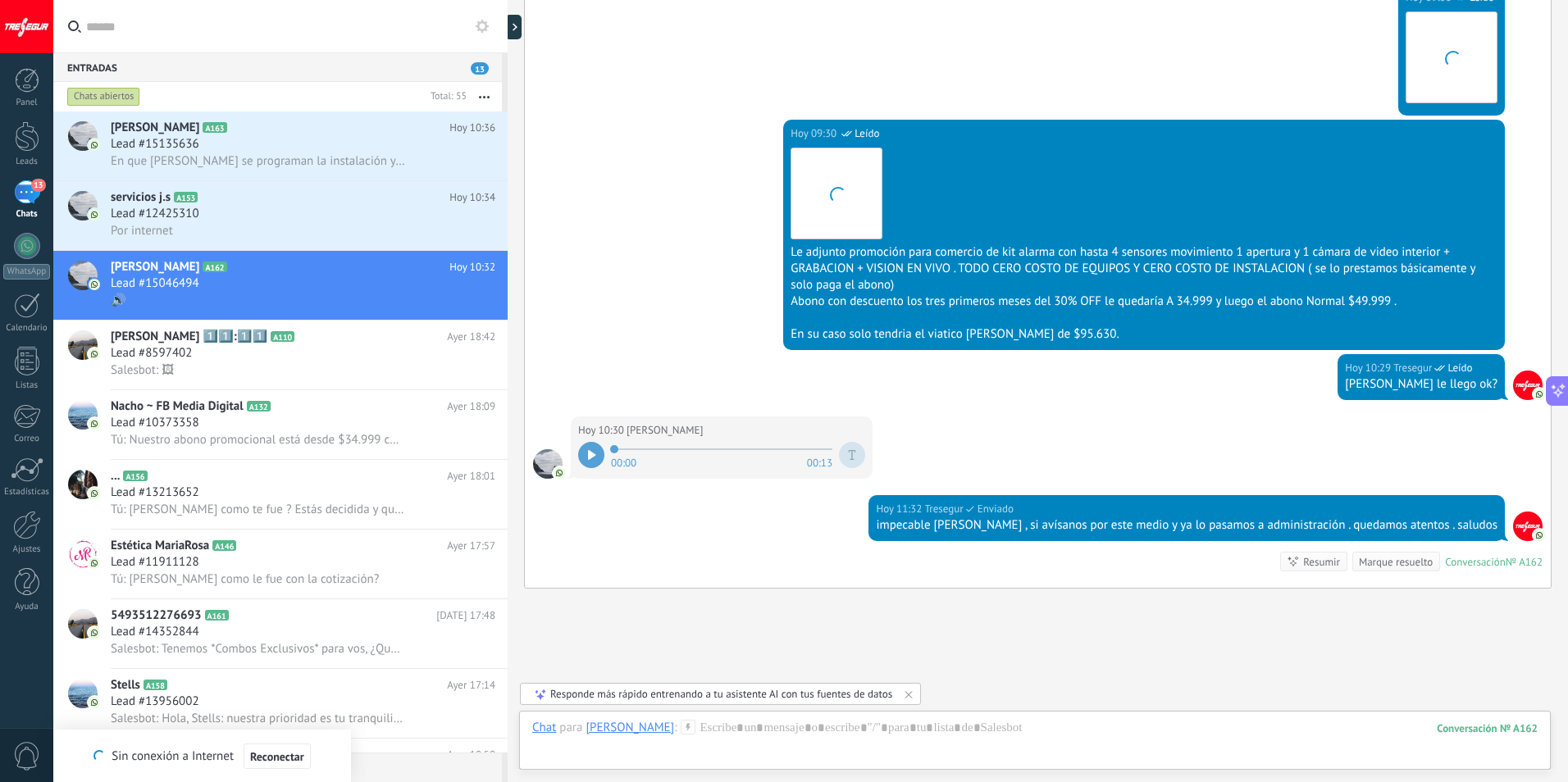
scroll to position [1237, 0]
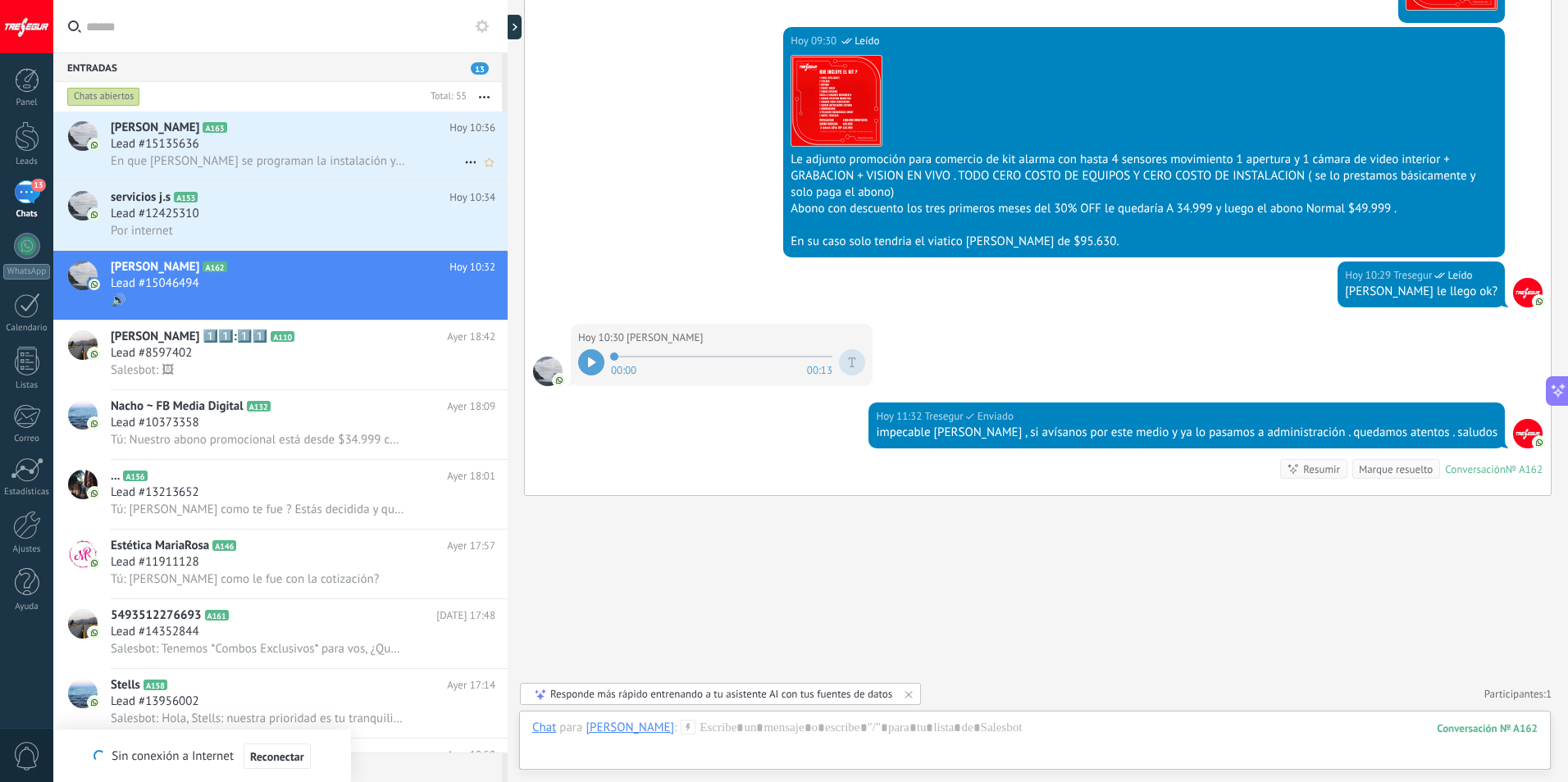
click at [242, 155] on span "En que horario se programan la instalación y cuánto demoran? Te consulto por qu…" at bounding box center [258, 161] width 294 height 16
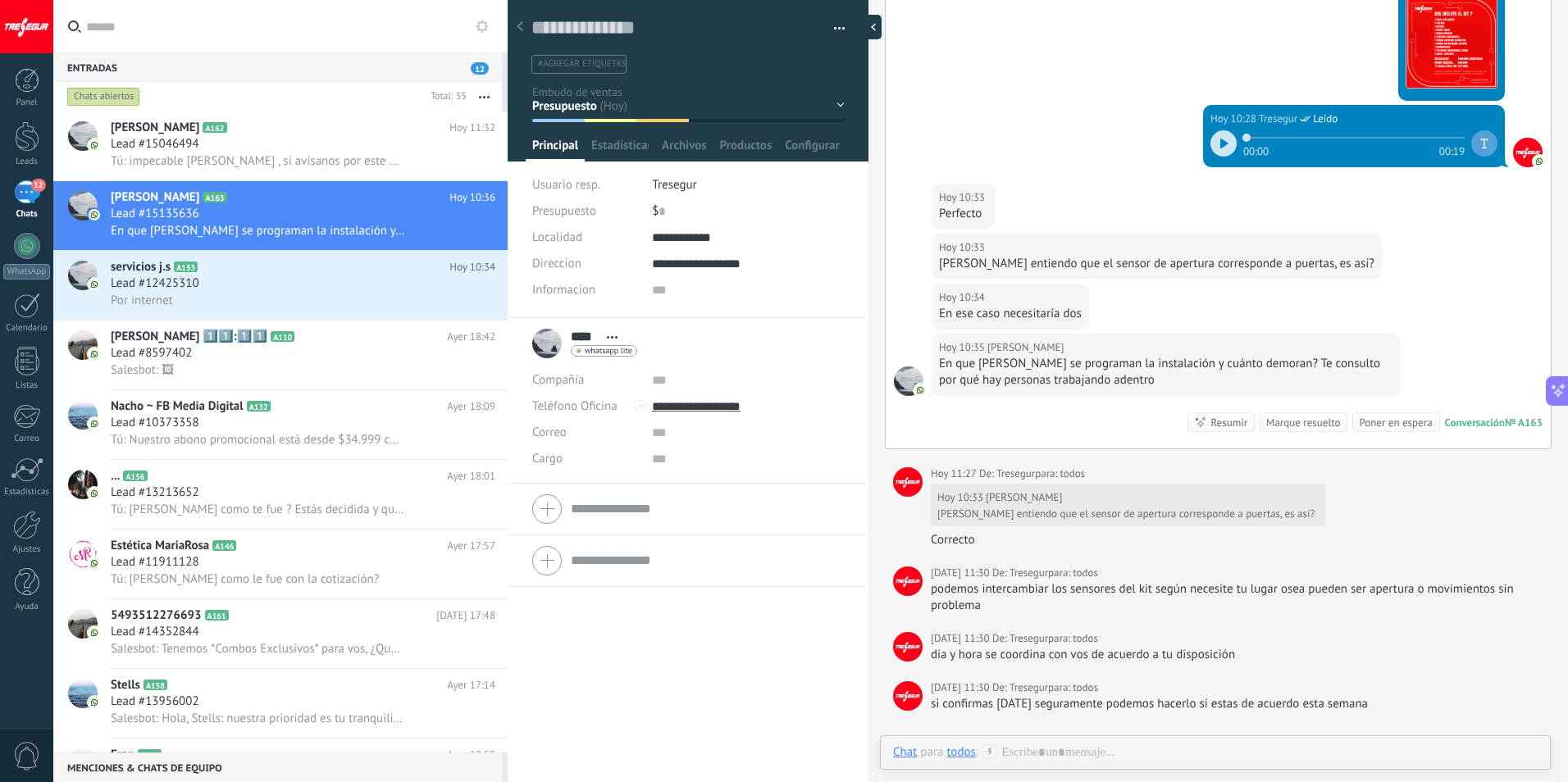
click at [868, 23] on div at bounding box center [869, 27] width 24 height 24
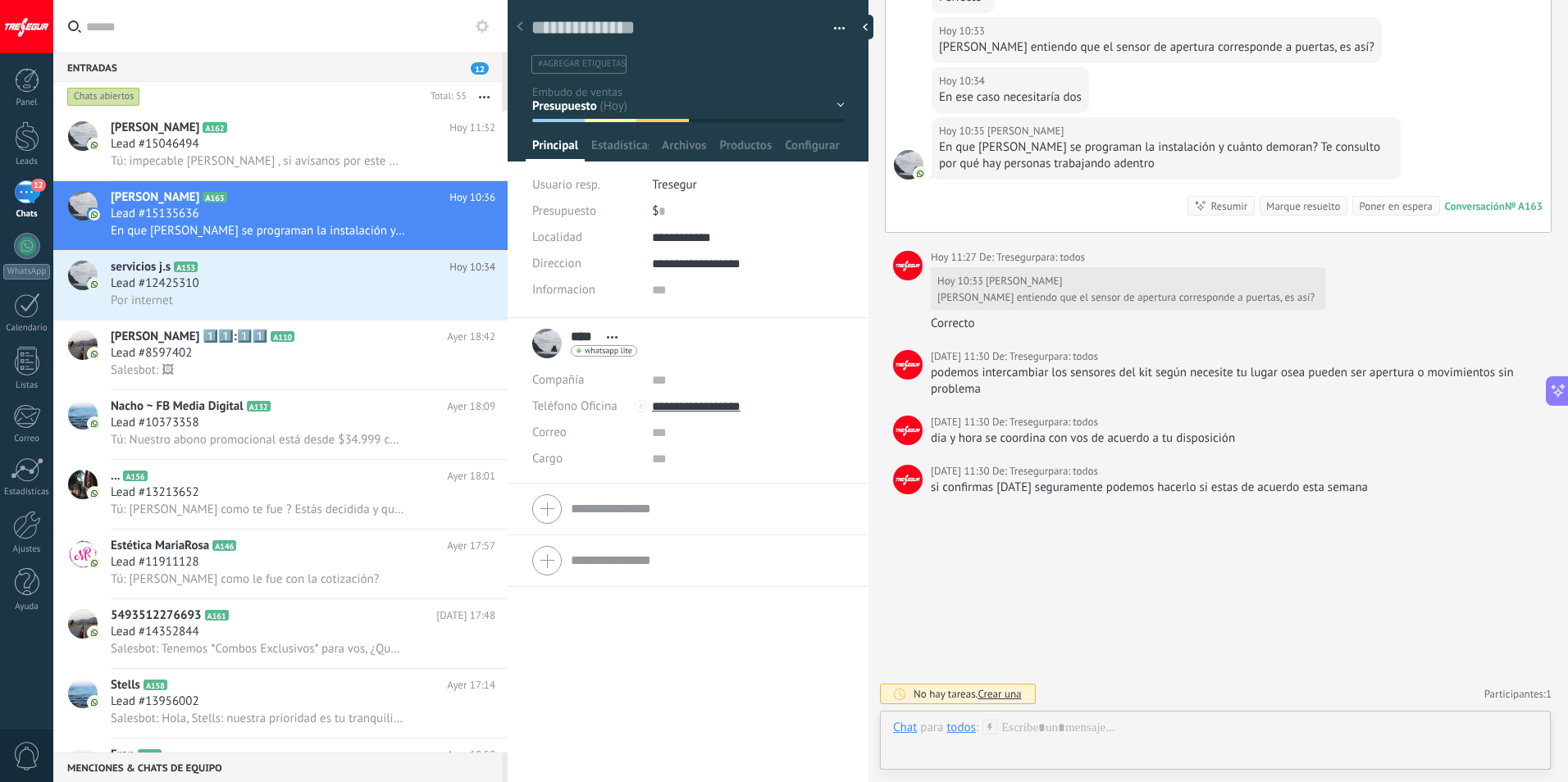
click at [26, 190] on div "12" at bounding box center [27, 192] width 26 height 23
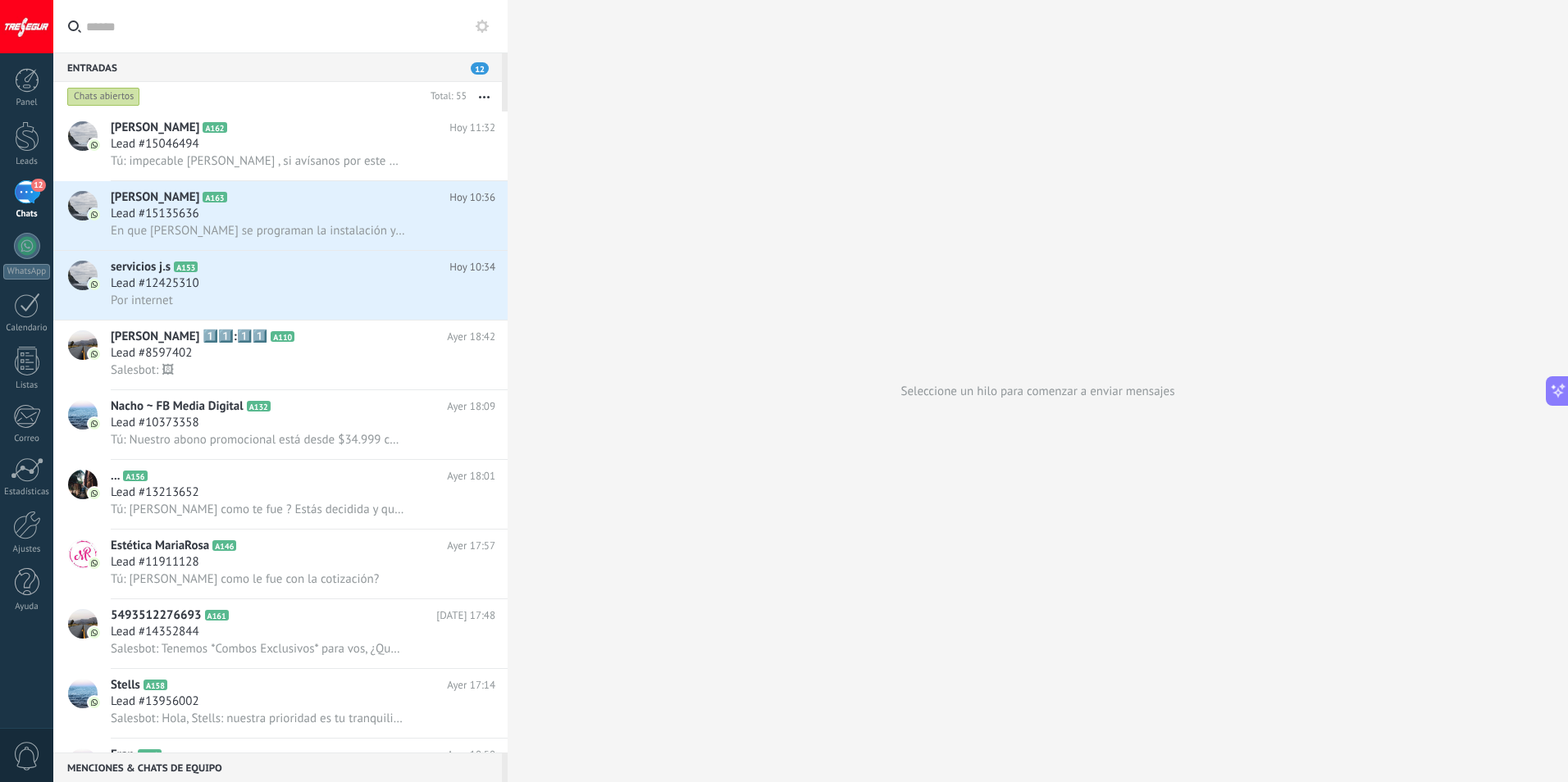
scroll to position [279, 0]
click at [25, 195] on div "12" at bounding box center [27, 192] width 26 height 23
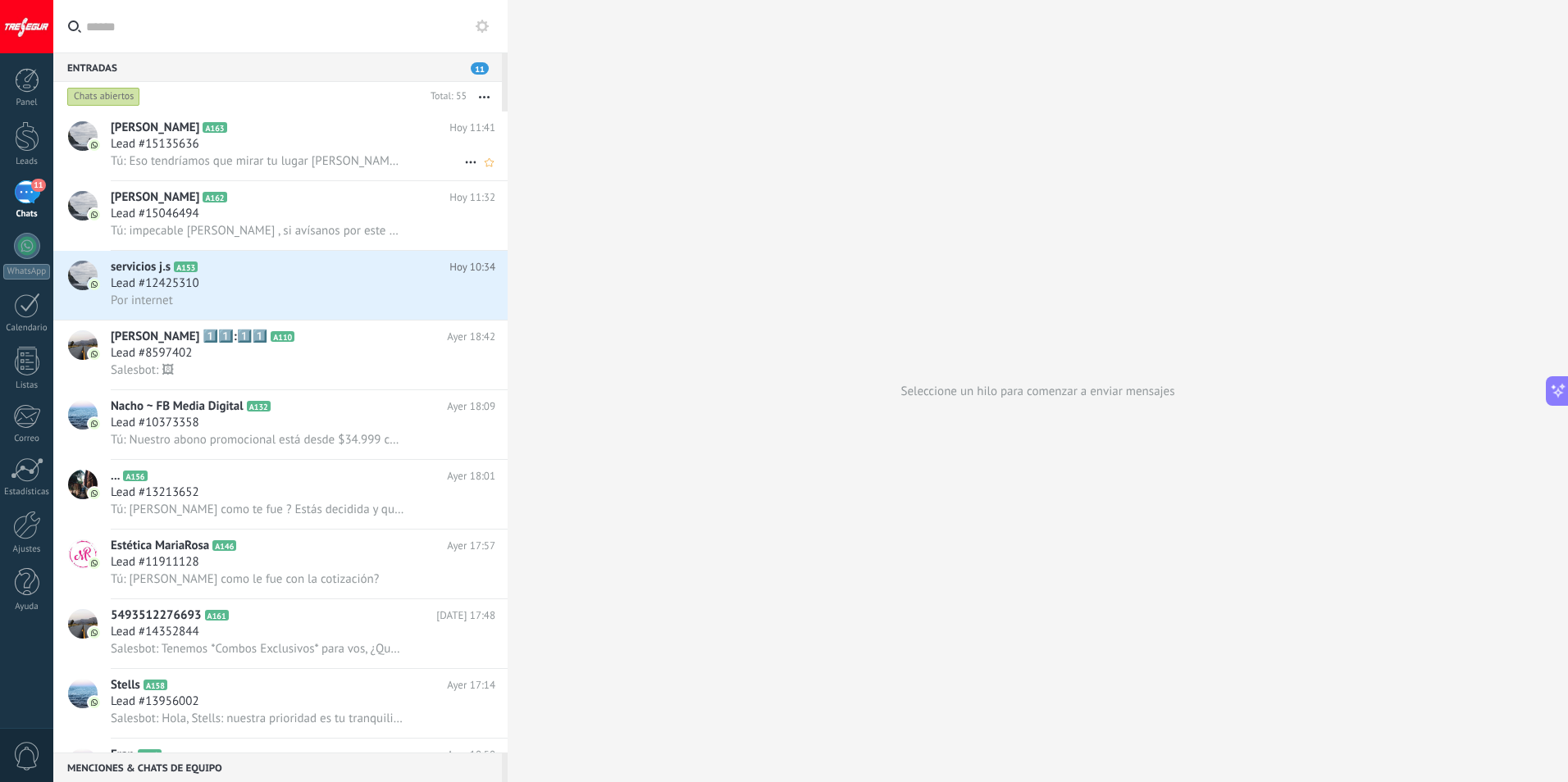
scroll to position [279, 0]
